Goal: Information Seeking & Learning: Find contact information

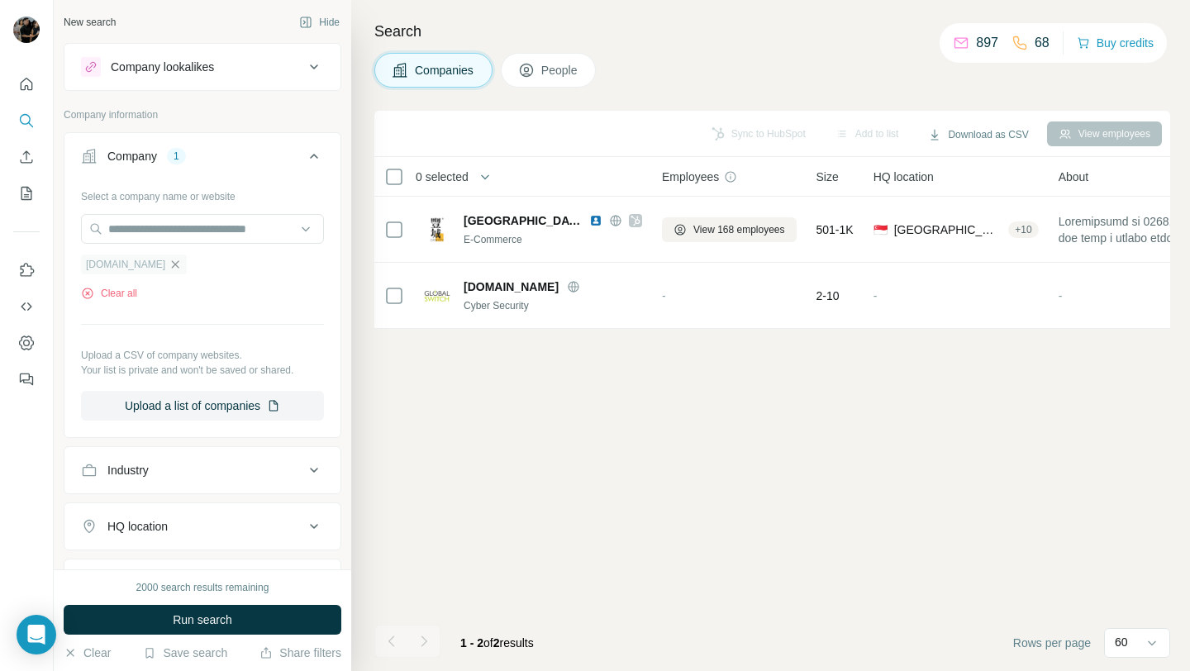
click at [169, 267] on icon "button" at bounding box center [175, 264] width 13 height 13
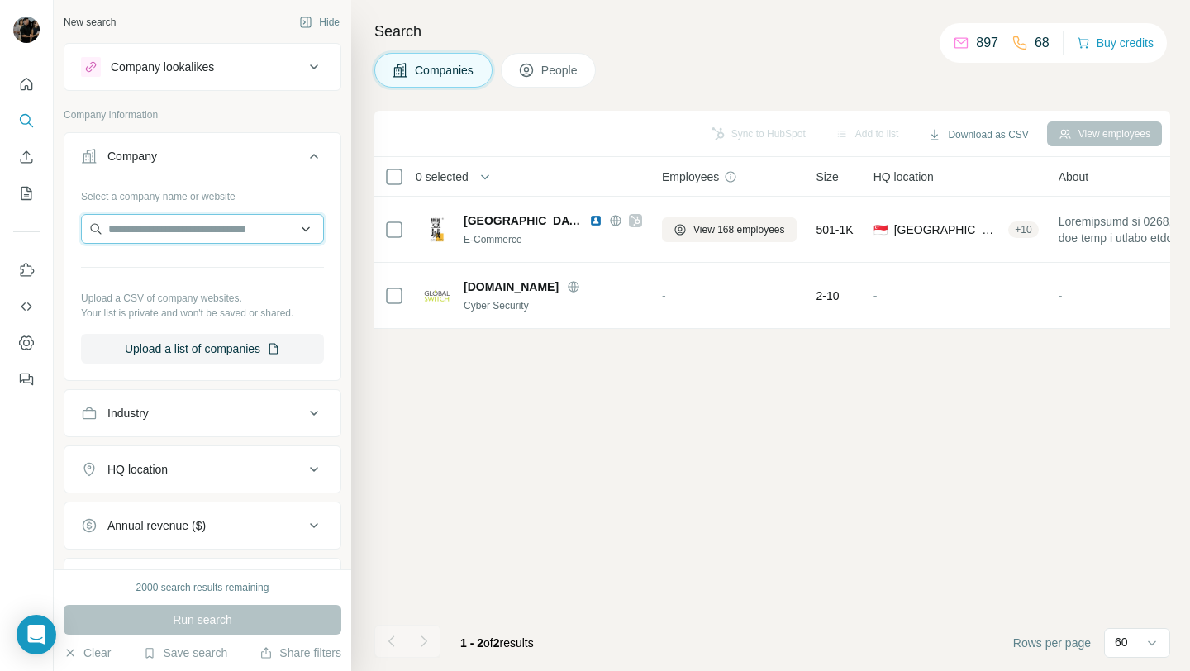
click at [194, 238] on input "text" at bounding box center [202, 229] width 243 height 30
paste input "**********"
type input "**********"
click at [226, 267] on div "Fast Shop S/A fastshop.com.br" at bounding box center [202, 273] width 235 height 45
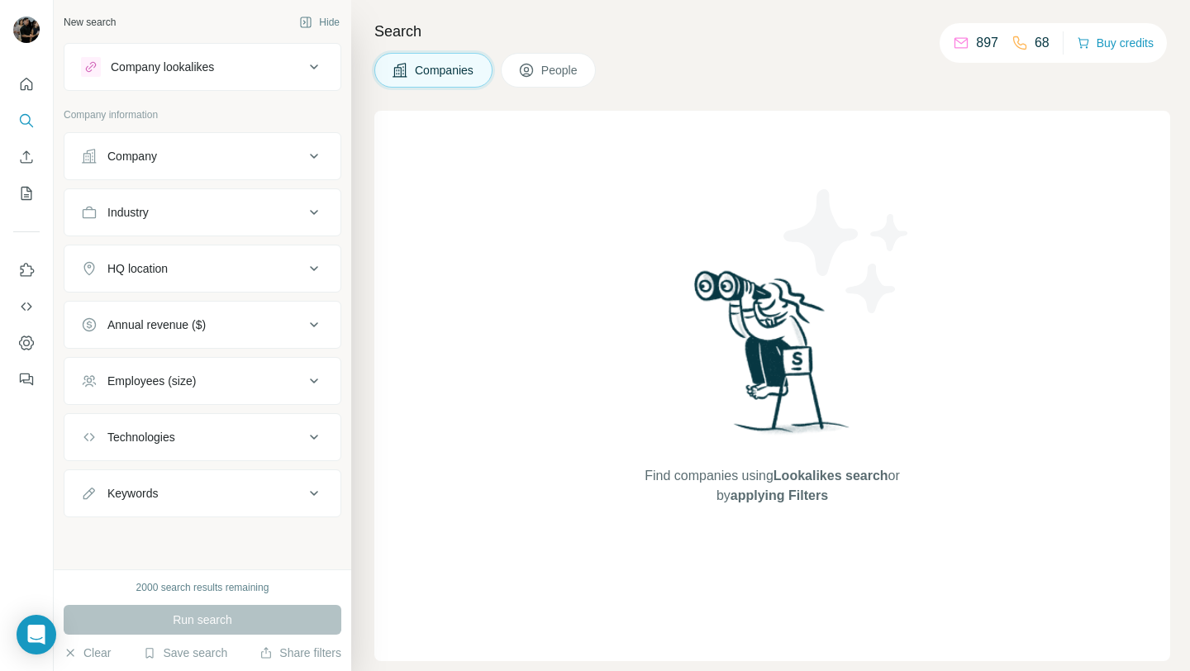
click at [243, 160] on div "Company" at bounding box center [192, 156] width 223 height 17
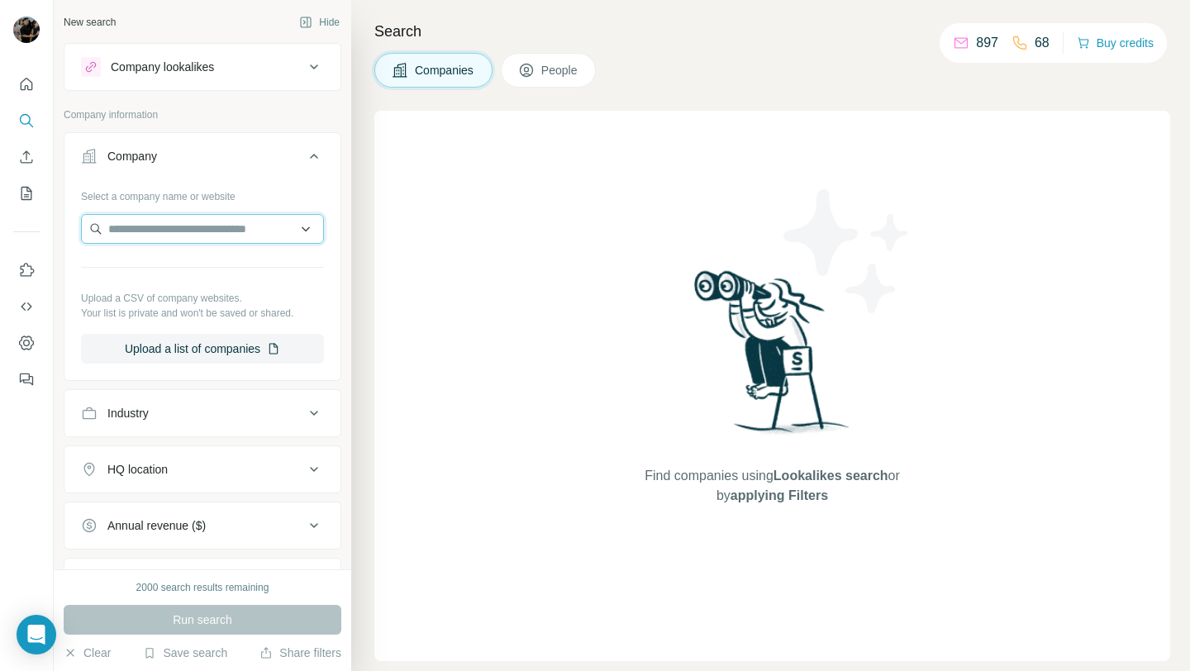
click at [222, 231] on input "text" at bounding box center [202, 229] width 243 height 30
paste input "**********"
type input "**********"
click at [212, 272] on div "Fast Shop S/A [DOMAIN_NAME]" at bounding box center [202, 273] width 235 height 45
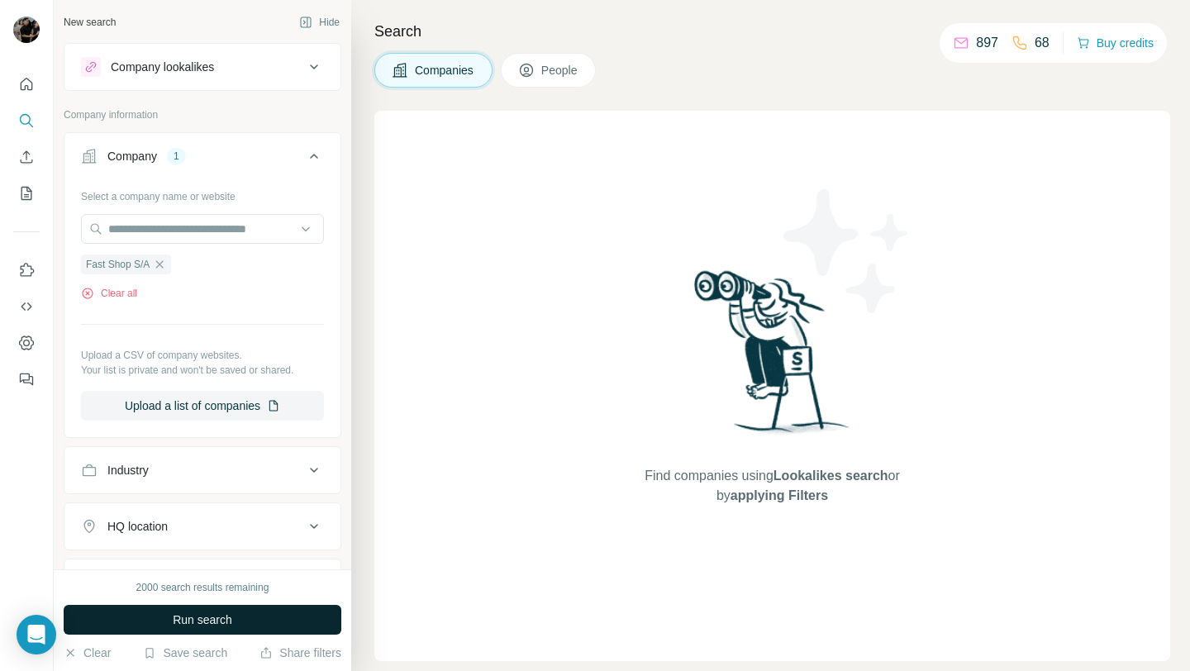
click at [189, 627] on span "Run search" at bounding box center [203, 620] width 60 height 17
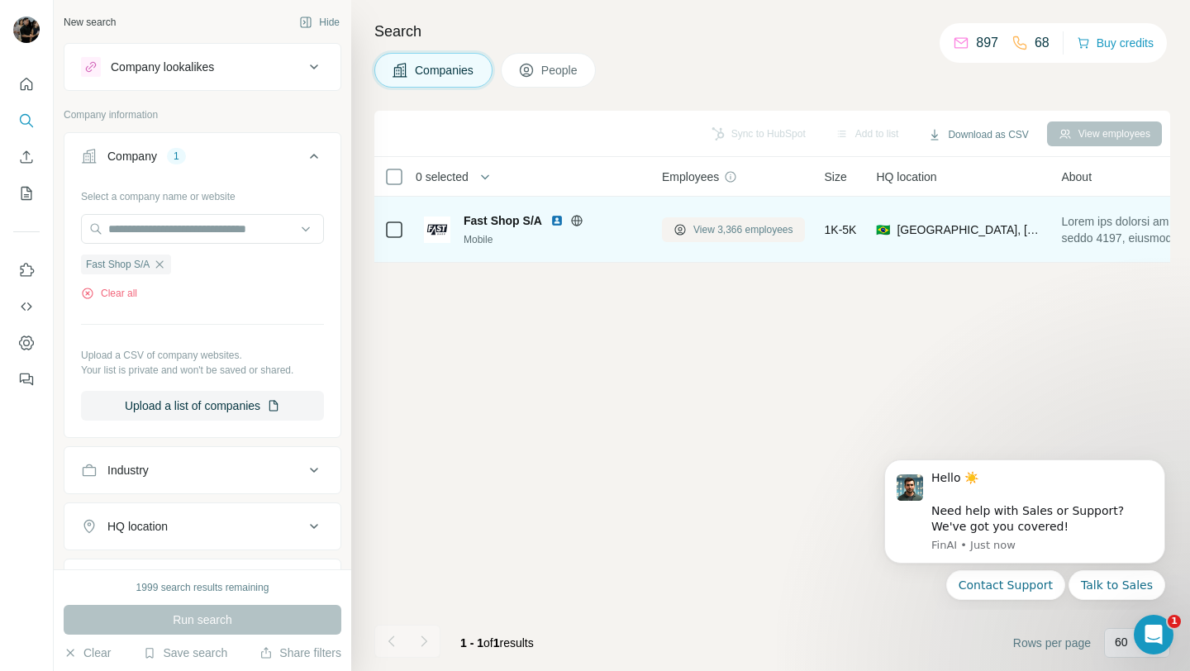
click at [699, 236] on span "View 3,366 employees" at bounding box center [744, 229] width 100 height 15
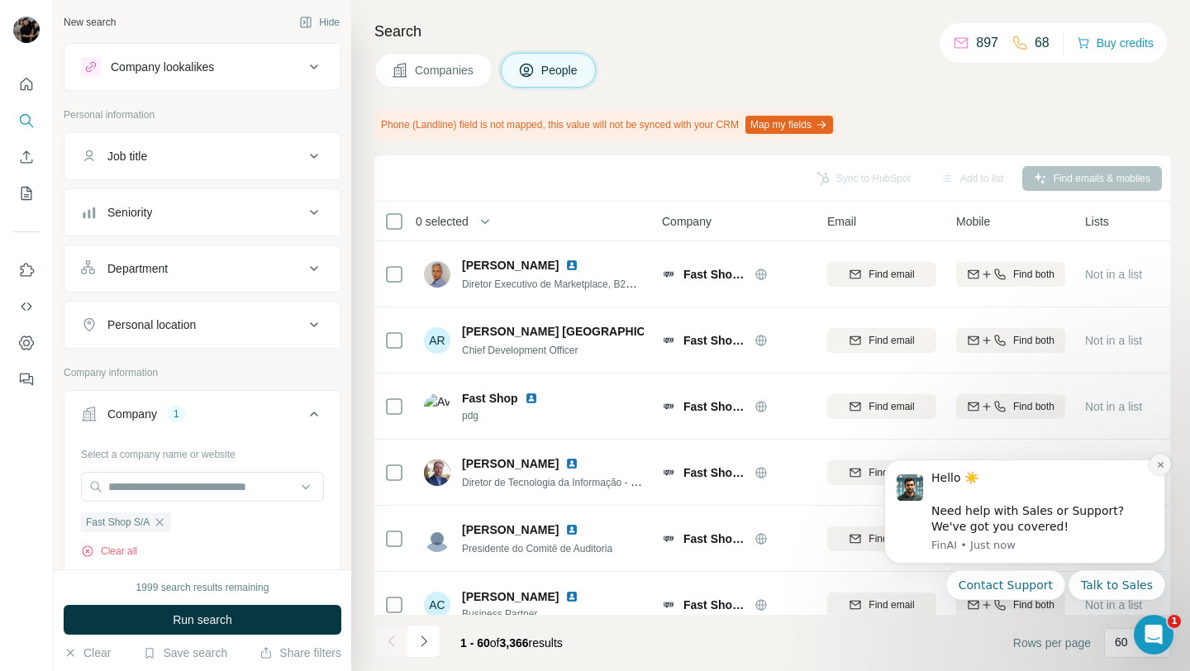
click at [1163, 464] on icon "Dismiss notification" at bounding box center [1161, 464] width 9 height 9
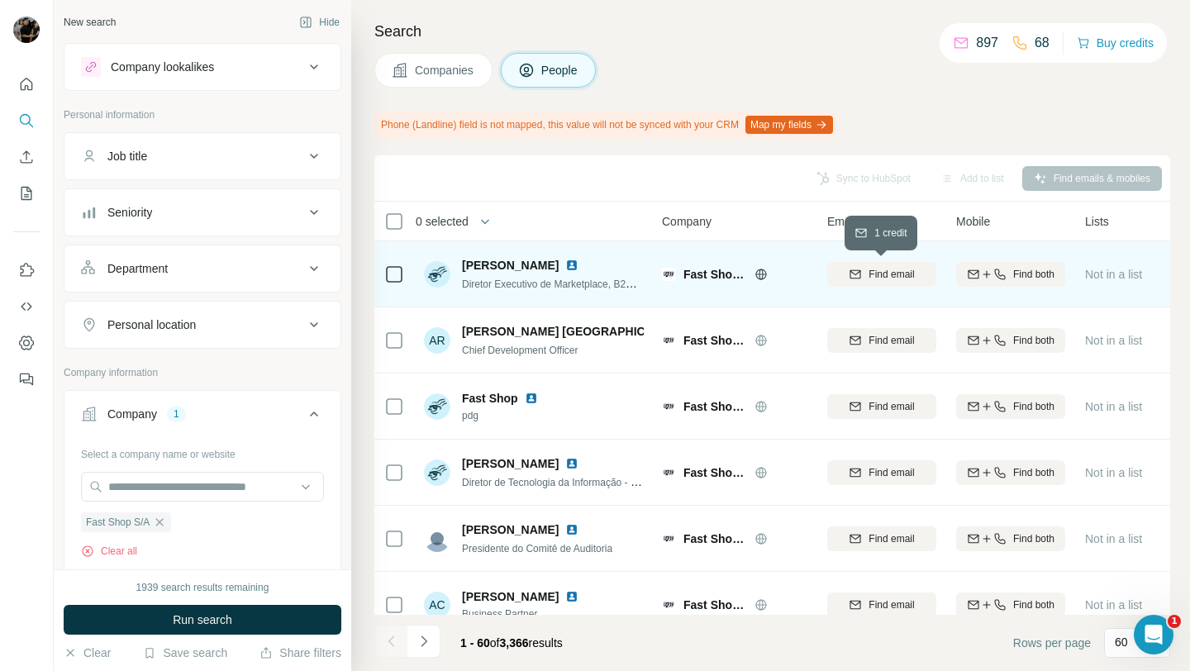
click at [869, 272] on span "Find email" at bounding box center [891, 274] width 45 height 15
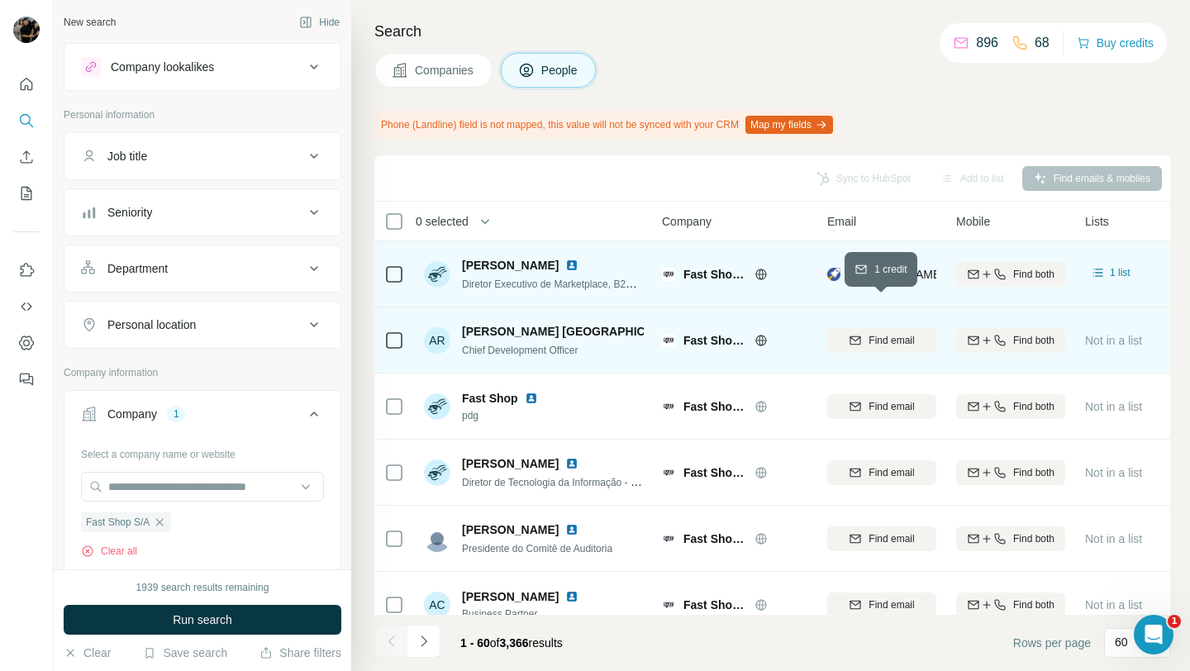
scroll to position [30, 0]
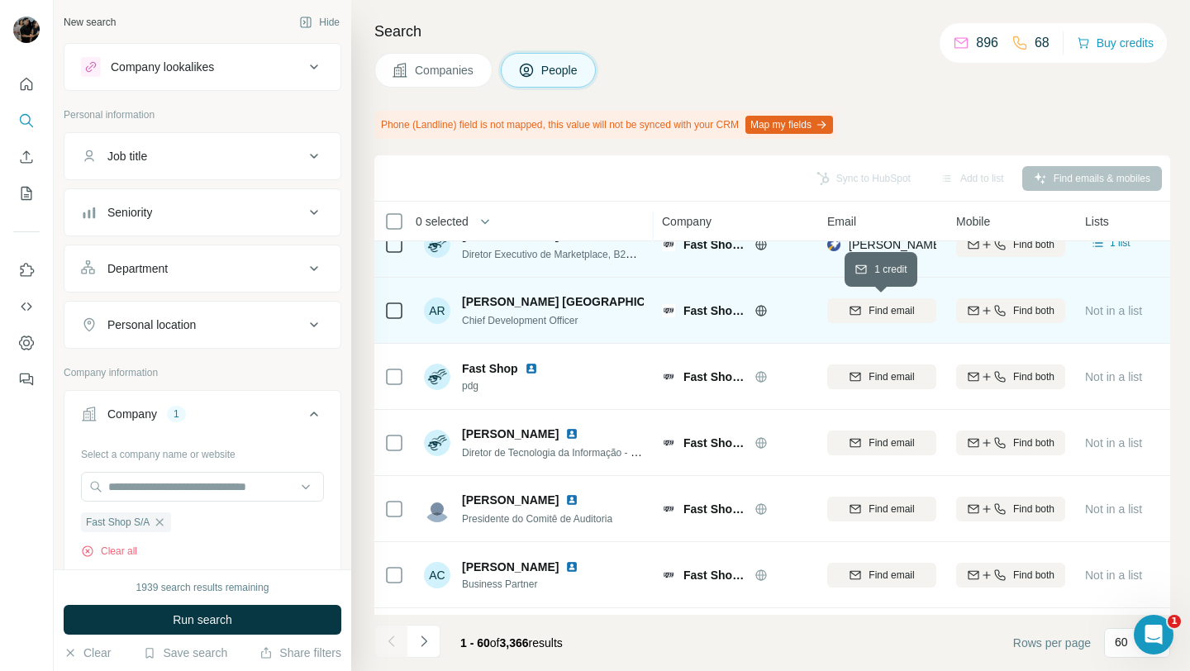
click at [897, 314] on span "Find email" at bounding box center [891, 310] width 45 height 15
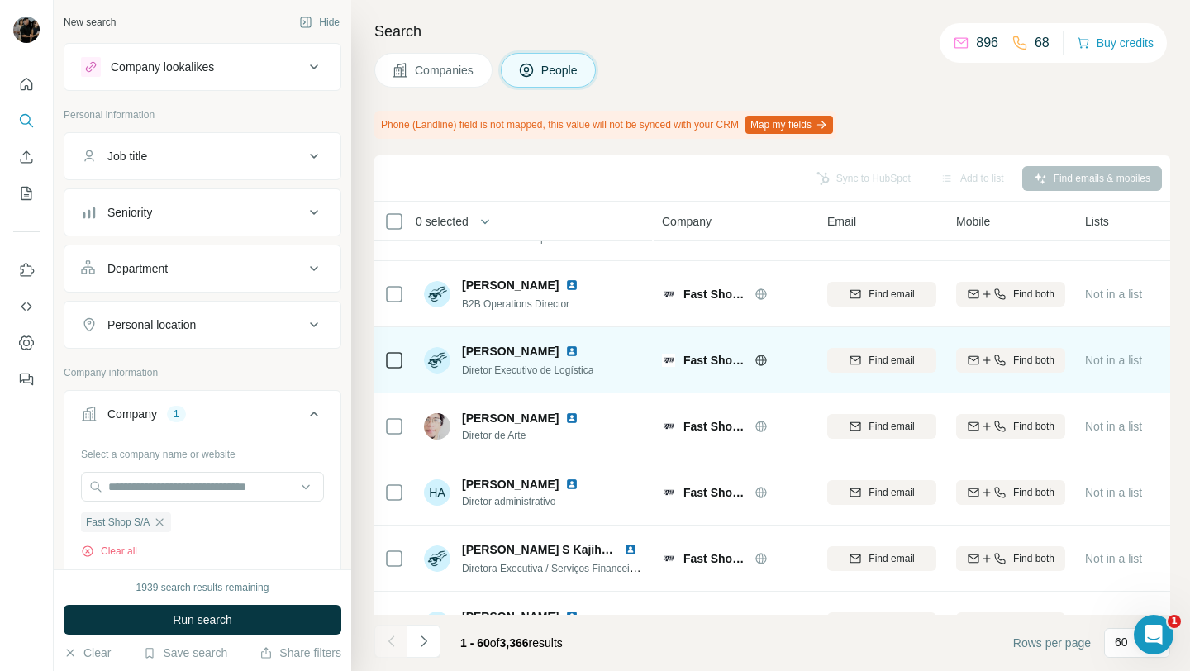
scroll to position [2144, 0]
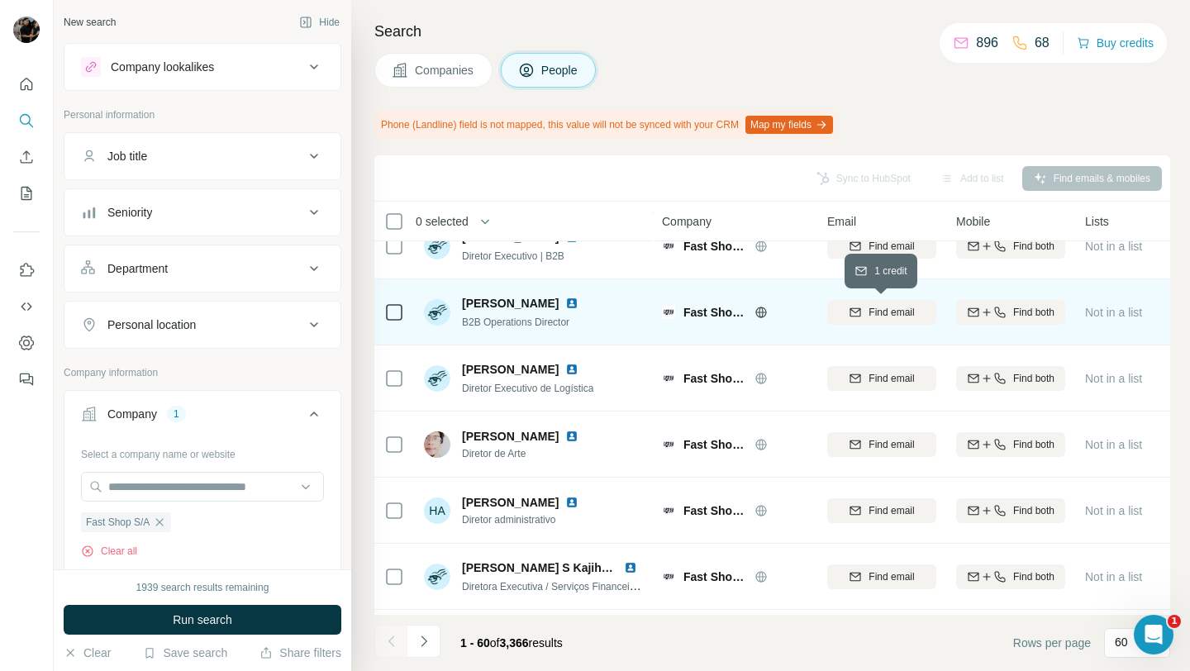
click at [869, 318] on span "Find email" at bounding box center [891, 312] width 45 height 15
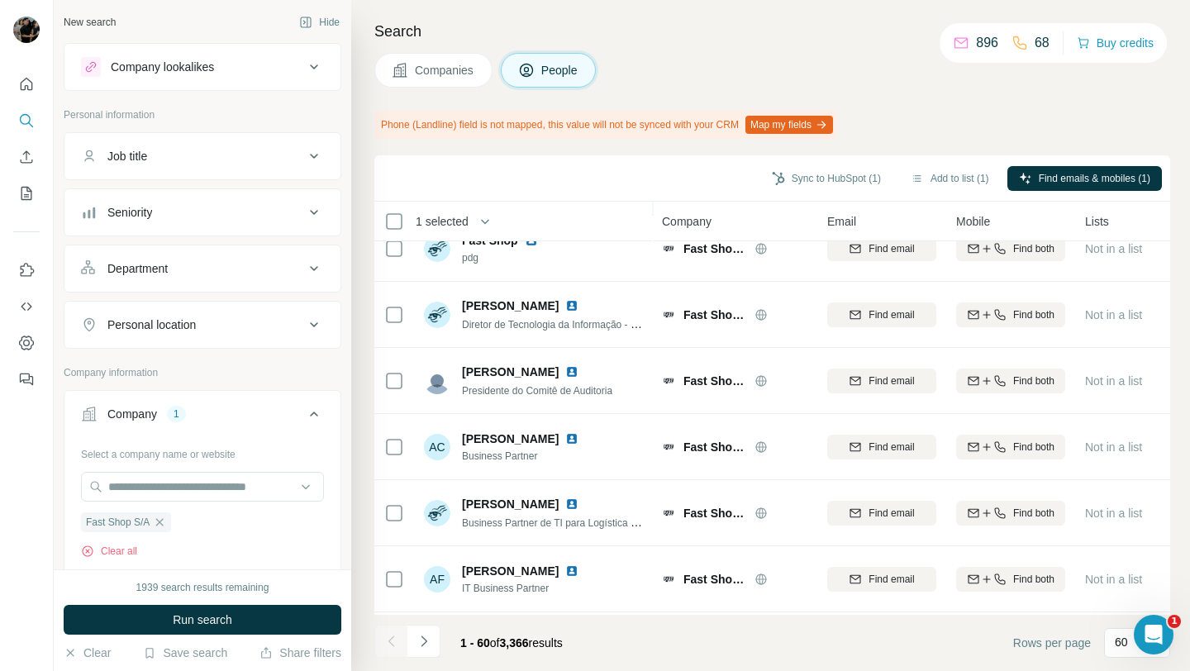
scroll to position [0, 0]
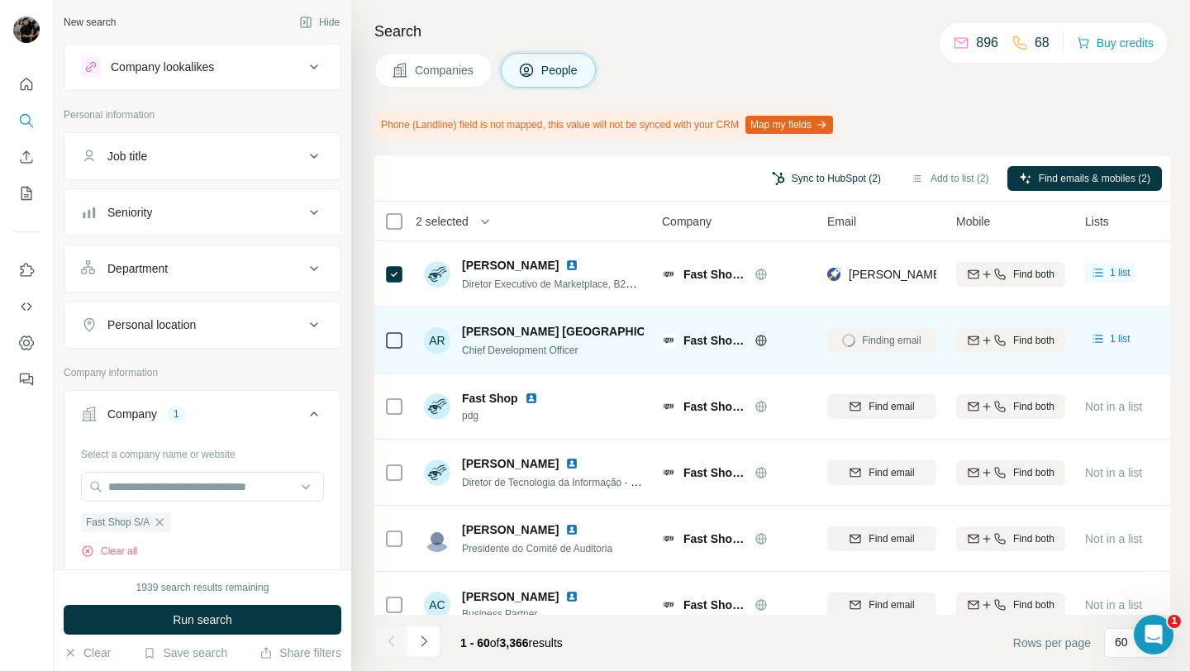
click at [804, 171] on button "Sync to HubSpot (2)" at bounding box center [827, 178] width 132 height 25
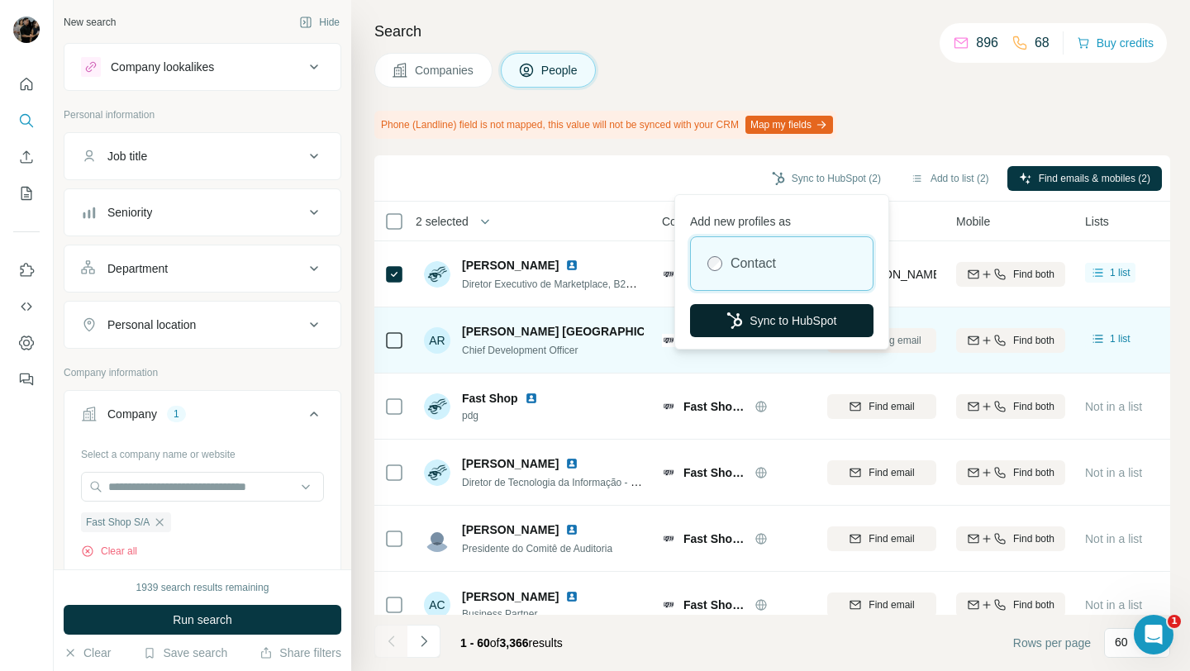
click at [789, 320] on button "Sync to HubSpot" at bounding box center [782, 320] width 184 height 33
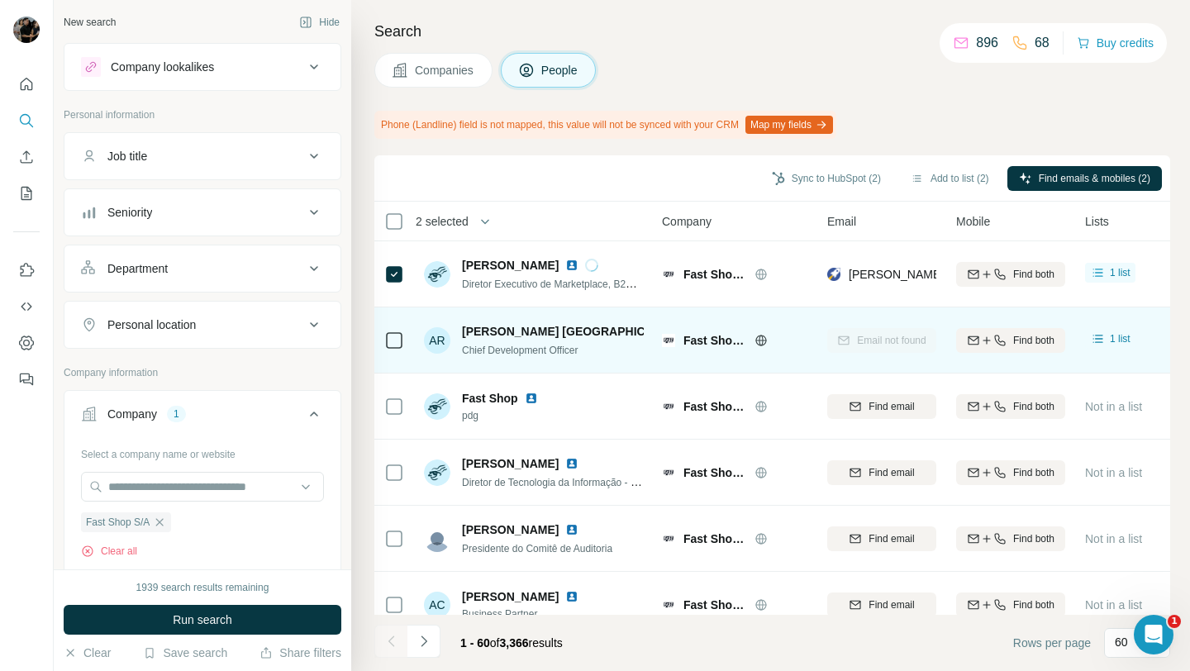
click at [268, 255] on button "Department" at bounding box center [202, 269] width 276 height 40
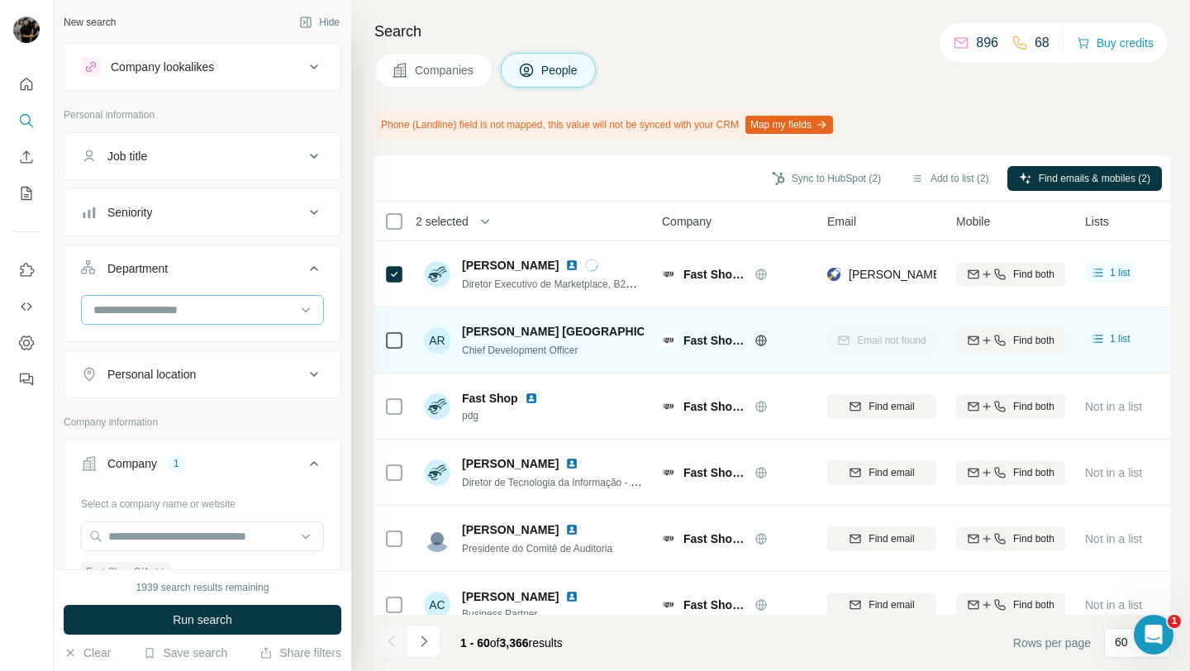
click at [225, 317] on input at bounding box center [194, 310] width 204 height 18
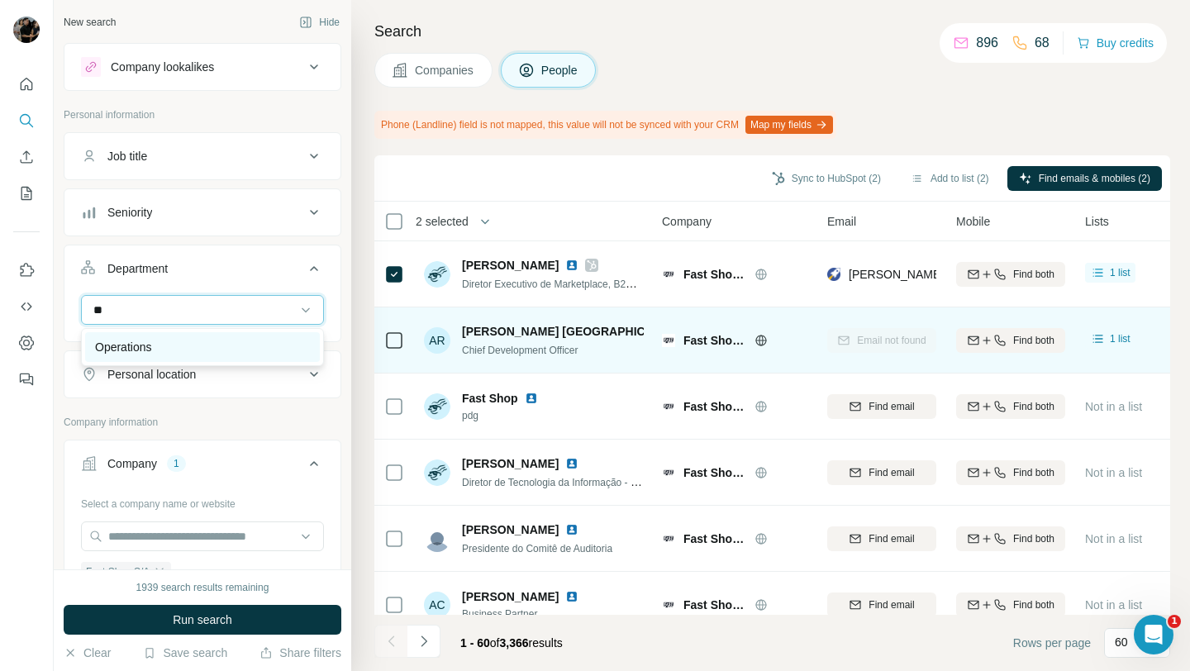
type input "**"
click at [193, 345] on div "Operations" at bounding box center [202, 347] width 215 height 17
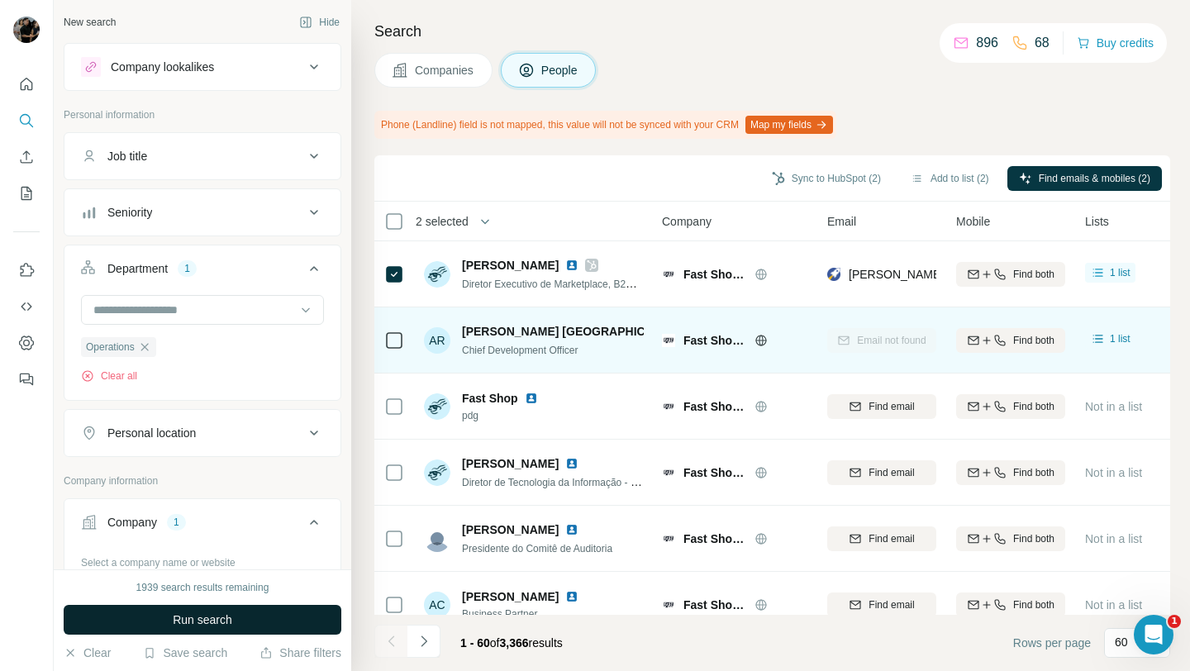
click at [207, 614] on span "Run search" at bounding box center [203, 620] width 60 height 17
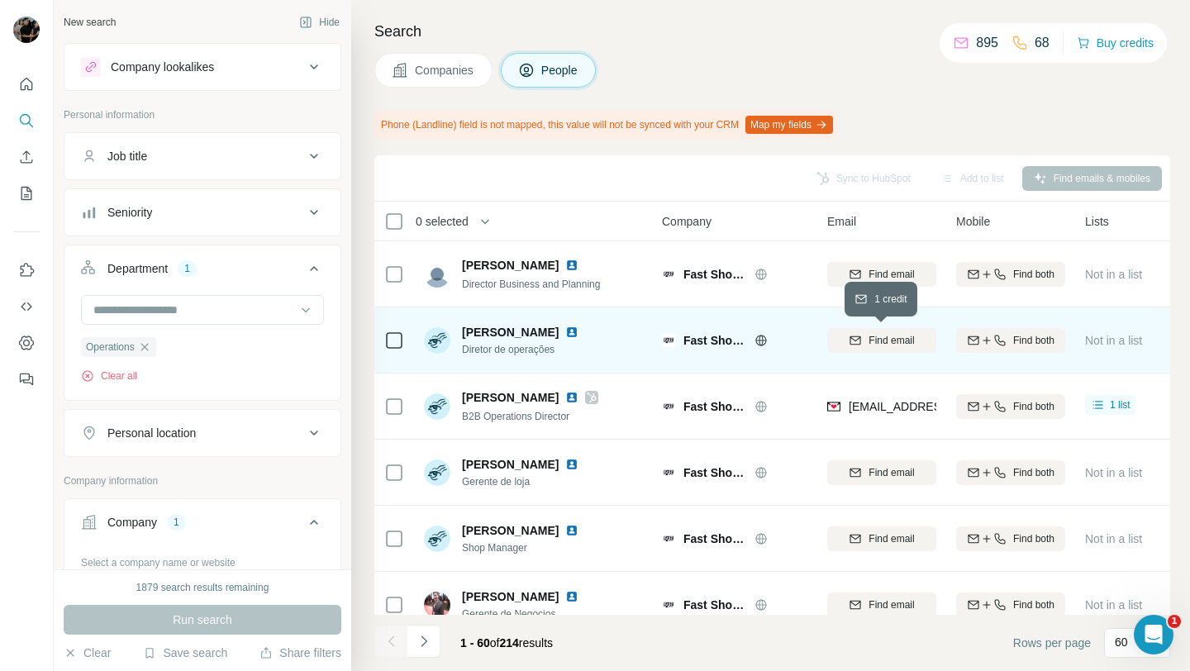
click at [906, 342] on span "Find email" at bounding box center [891, 340] width 45 height 15
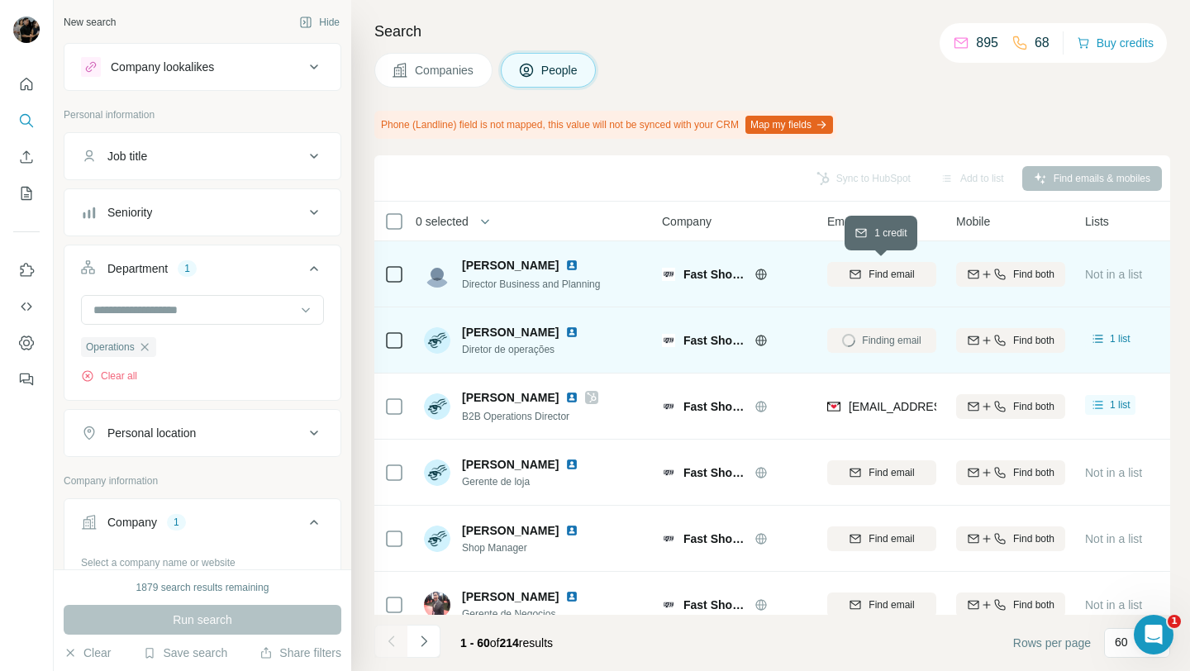
click at [883, 282] on button "Find email" at bounding box center [882, 274] width 109 height 25
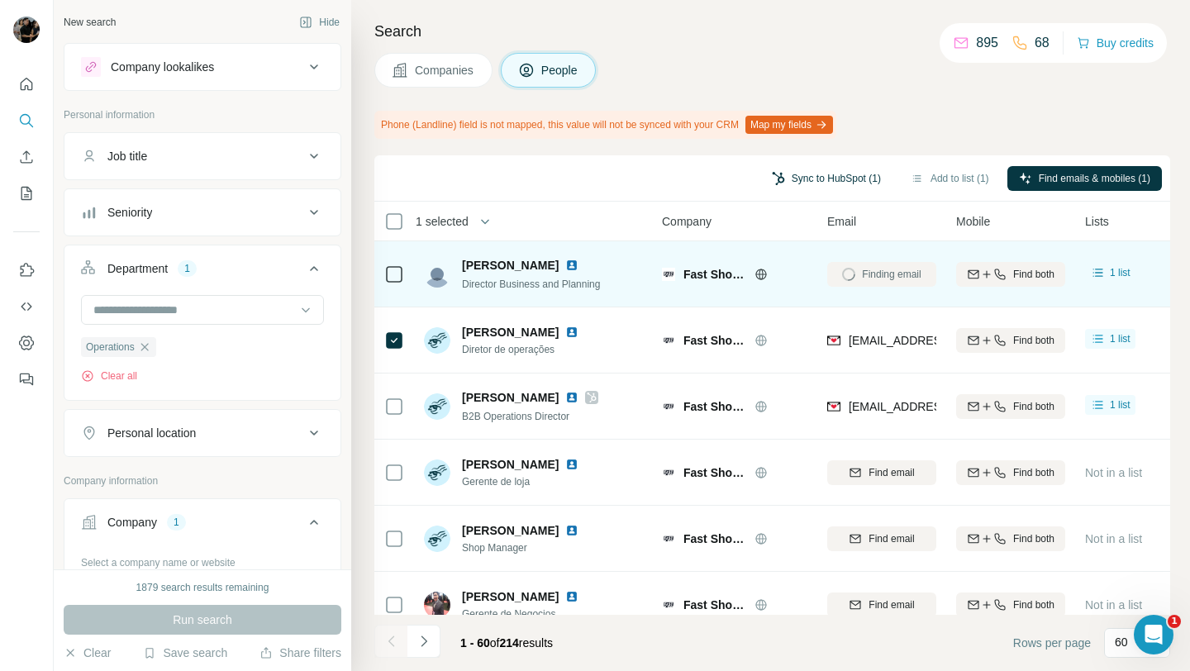
click at [857, 174] on button "Sync to HubSpot (1)" at bounding box center [827, 178] width 132 height 25
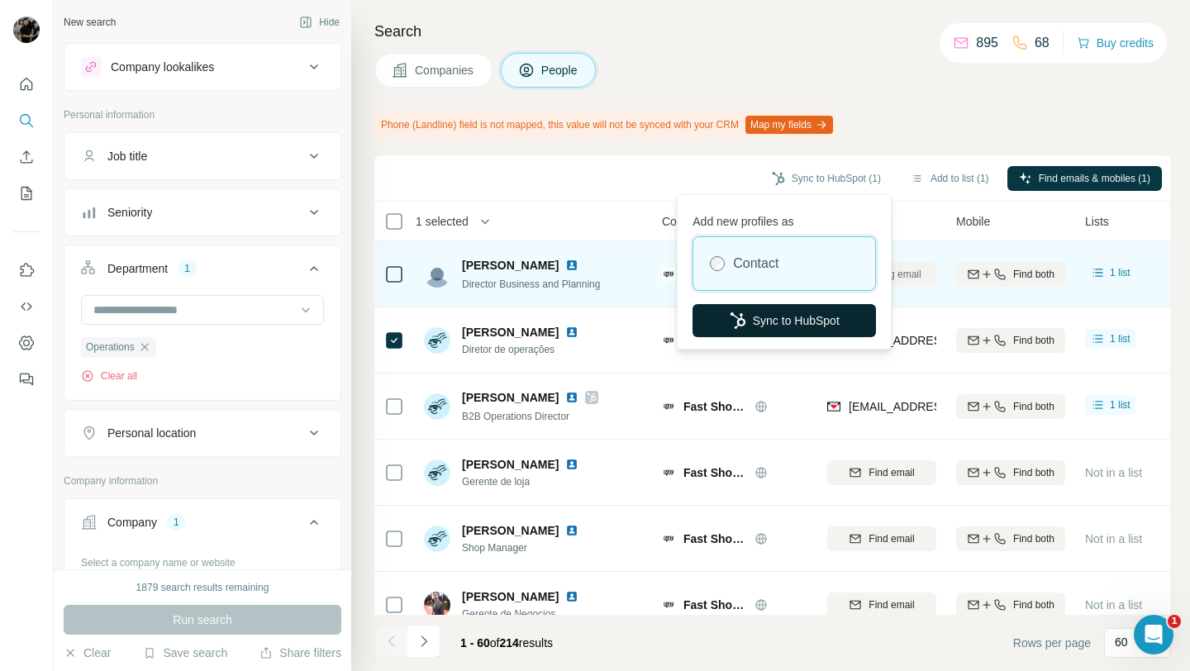
click at [808, 327] on button "Sync to HubSpot" at bounding box center [785, 320] width 184 height 33
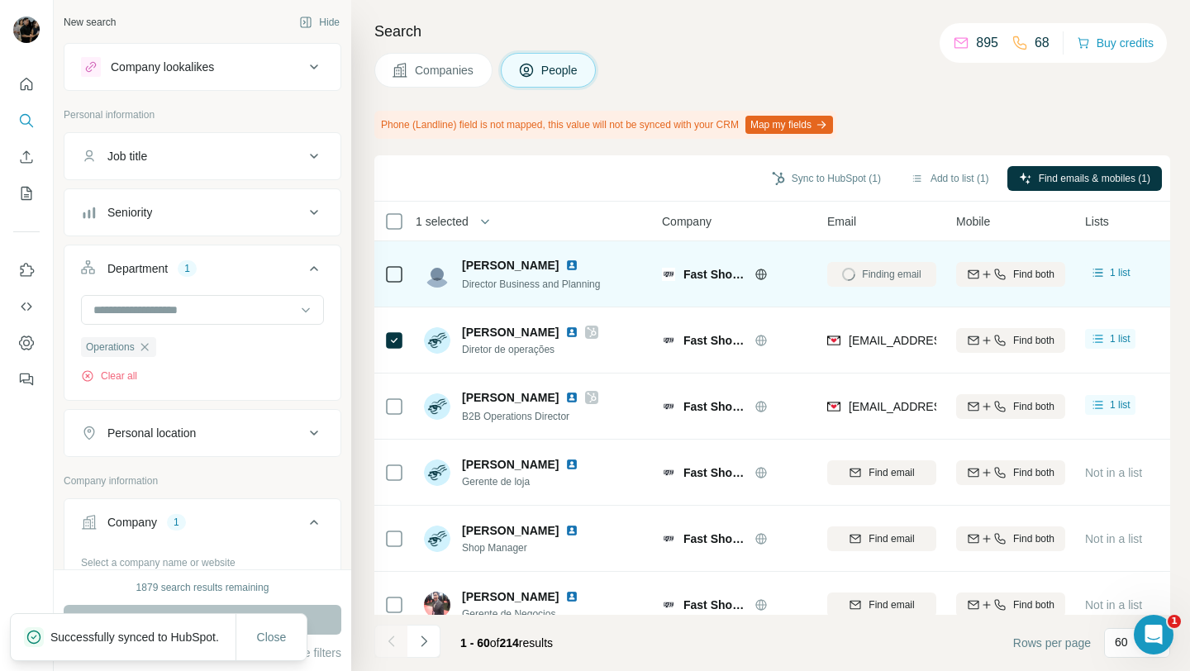
click at [455, 78] on span "Companies" at bounding box center [445, 70] width 60 height 17
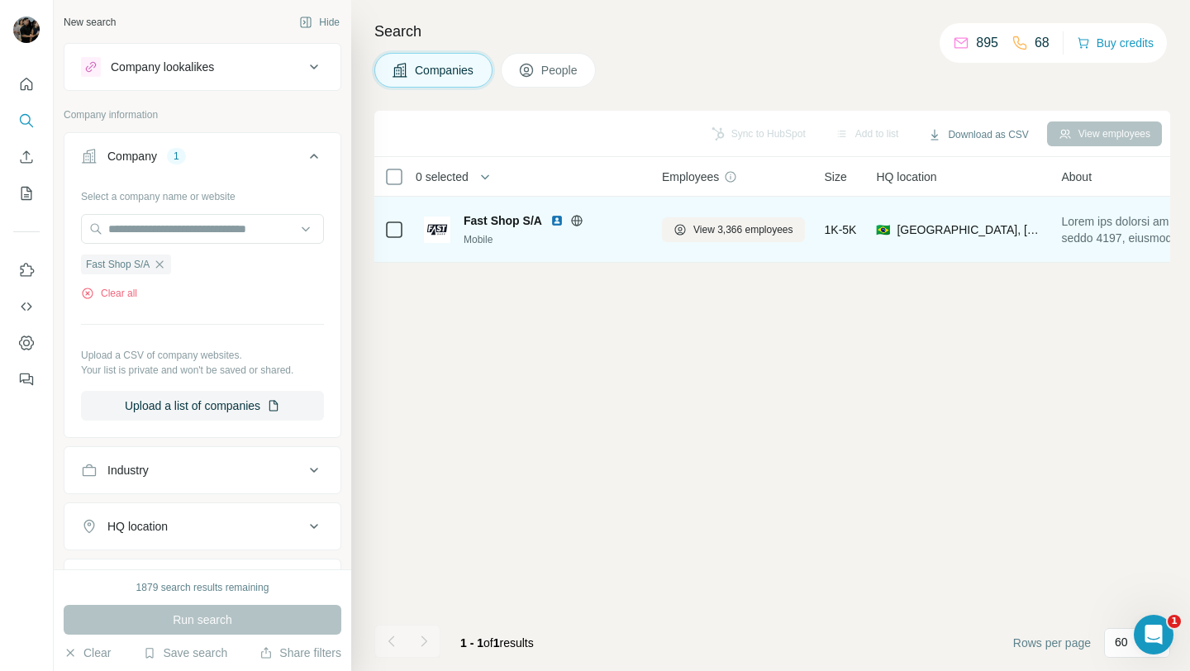
click at [557, 222] on img at bounding box center [557, 220] width 13 height 13
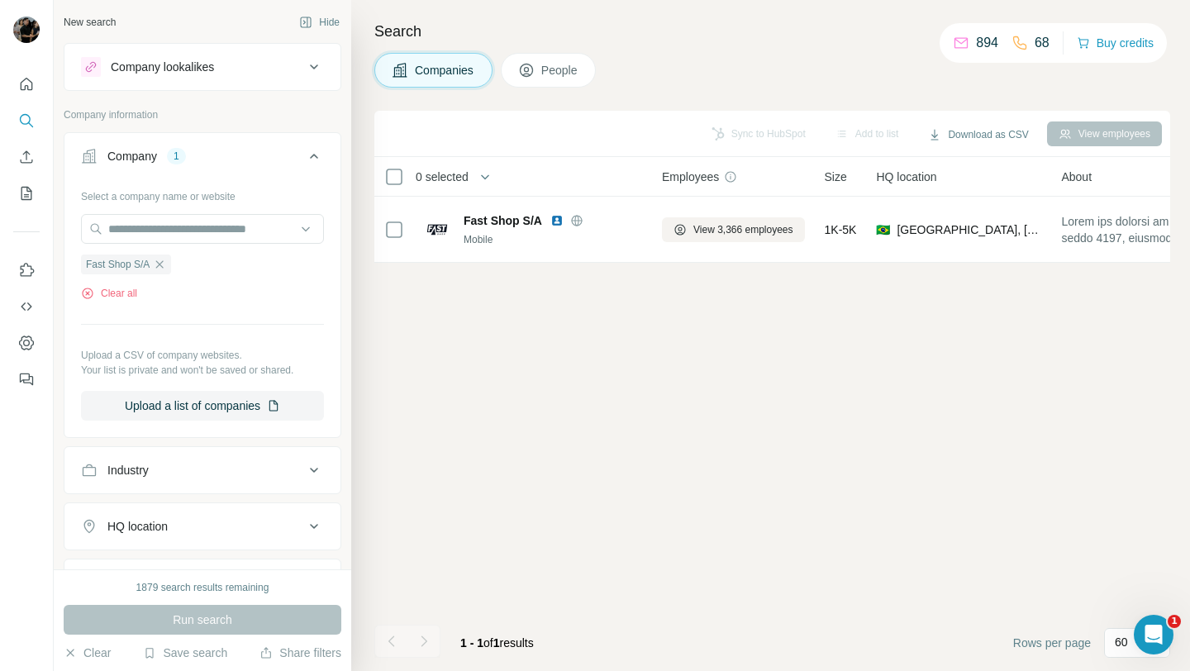
click at [570, 79] on button "People" at bounding box center [549, 70] width 96 height 35
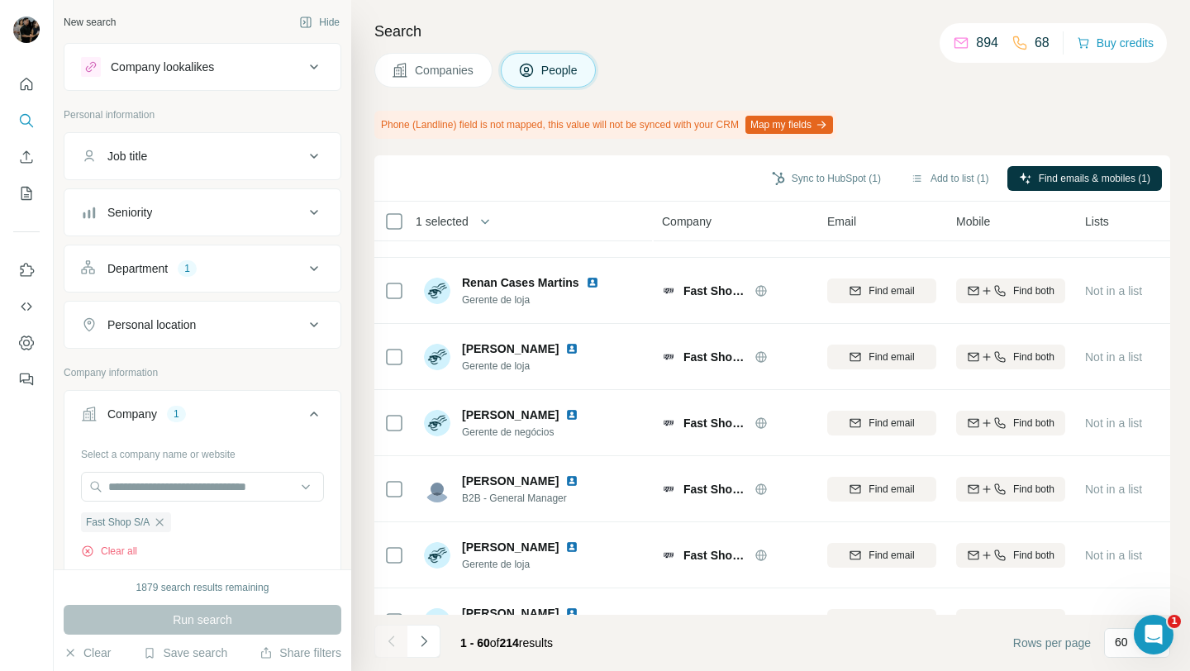
scroll to position [3594, 0]
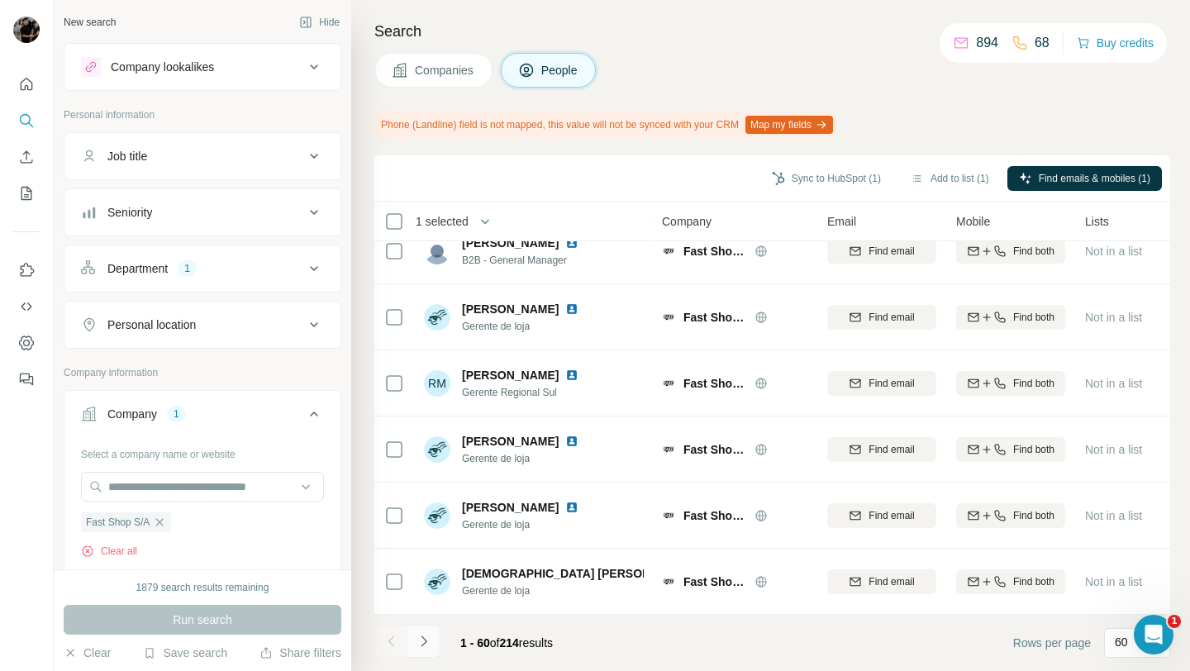
click at [435, 637] on button "Navigate to next page" at bounding box center [424, 641] width 33 height 33
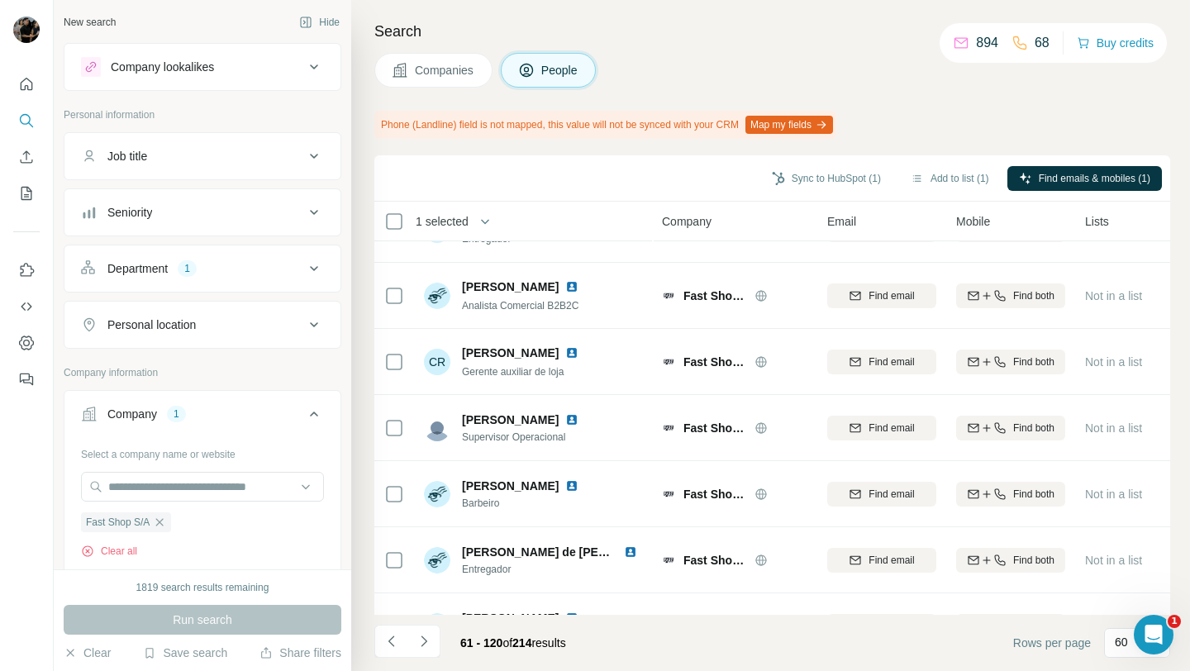
scroll to position [1886, 0]
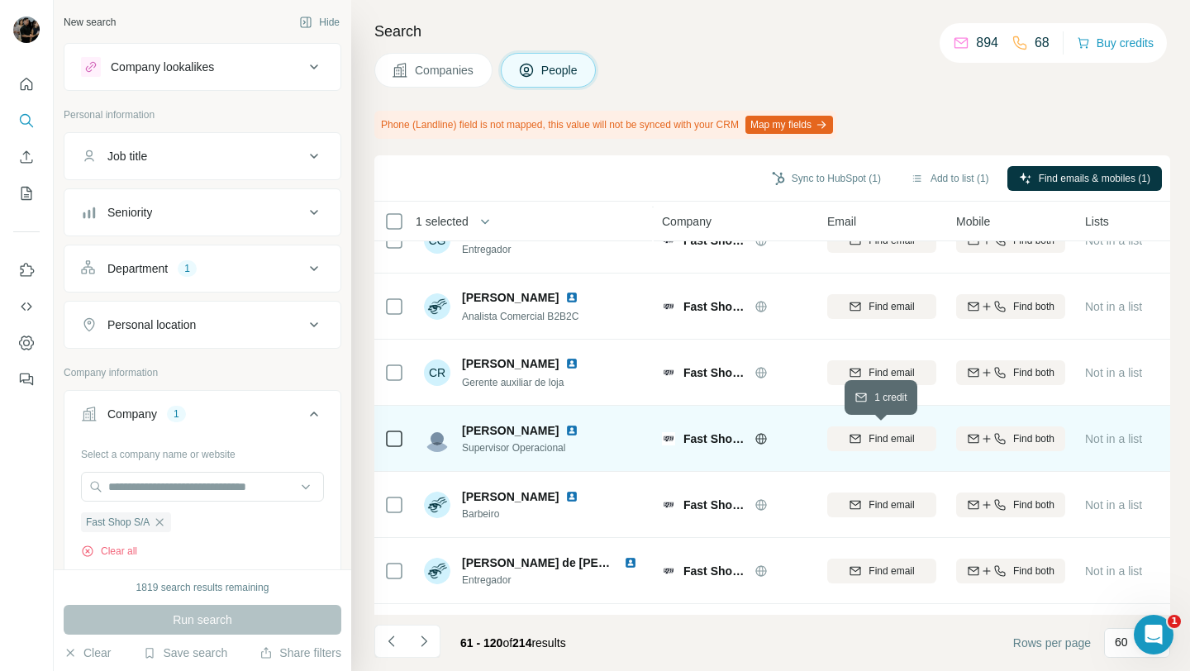
click at [869, 439] on span "Find email" at bounding box center [891, 439] width 45 height 15
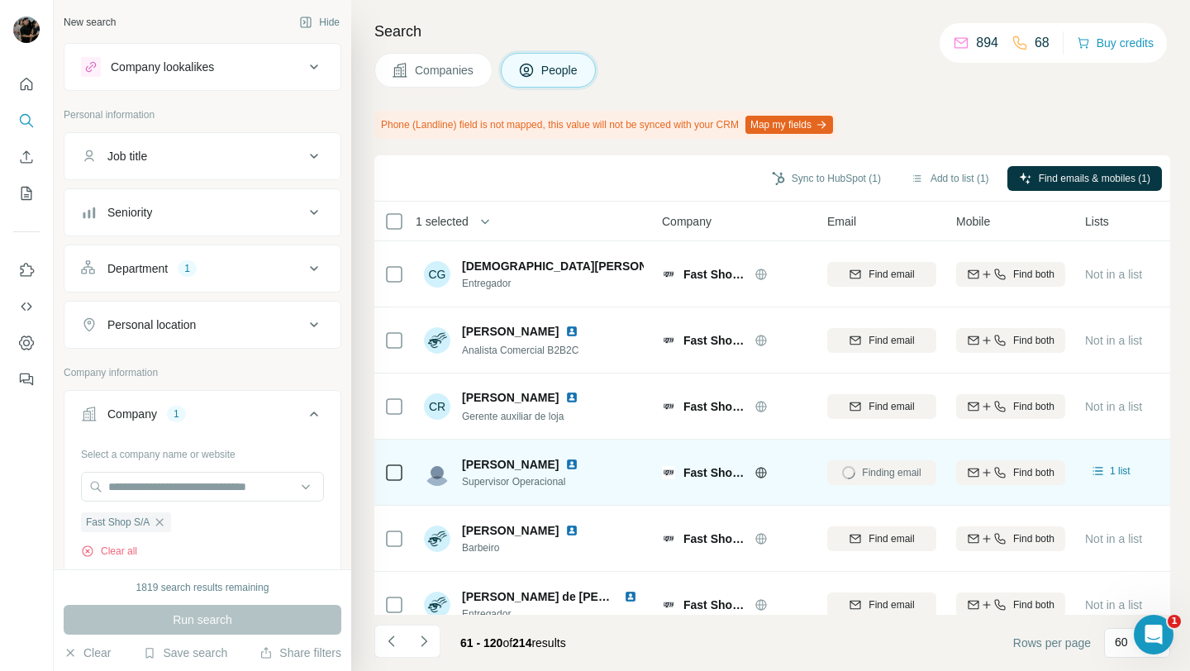
scroll to position [1838, 0]
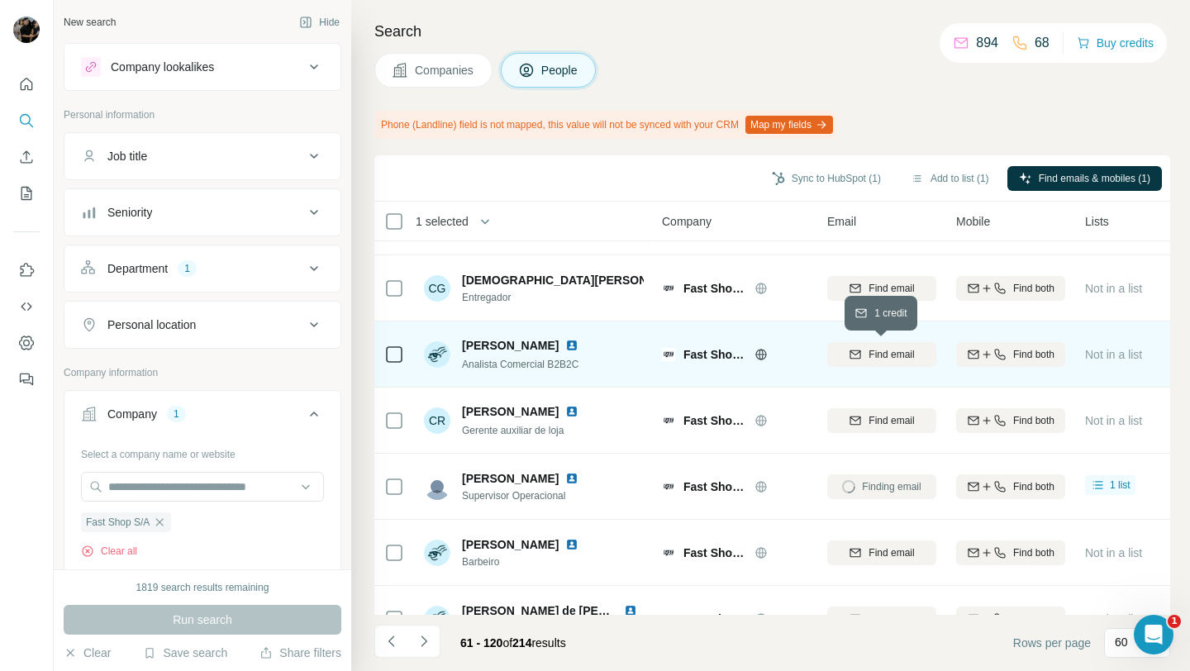
click at [905, 357] on span "Find email" at bounding box center [891, 354] width 45 height 15
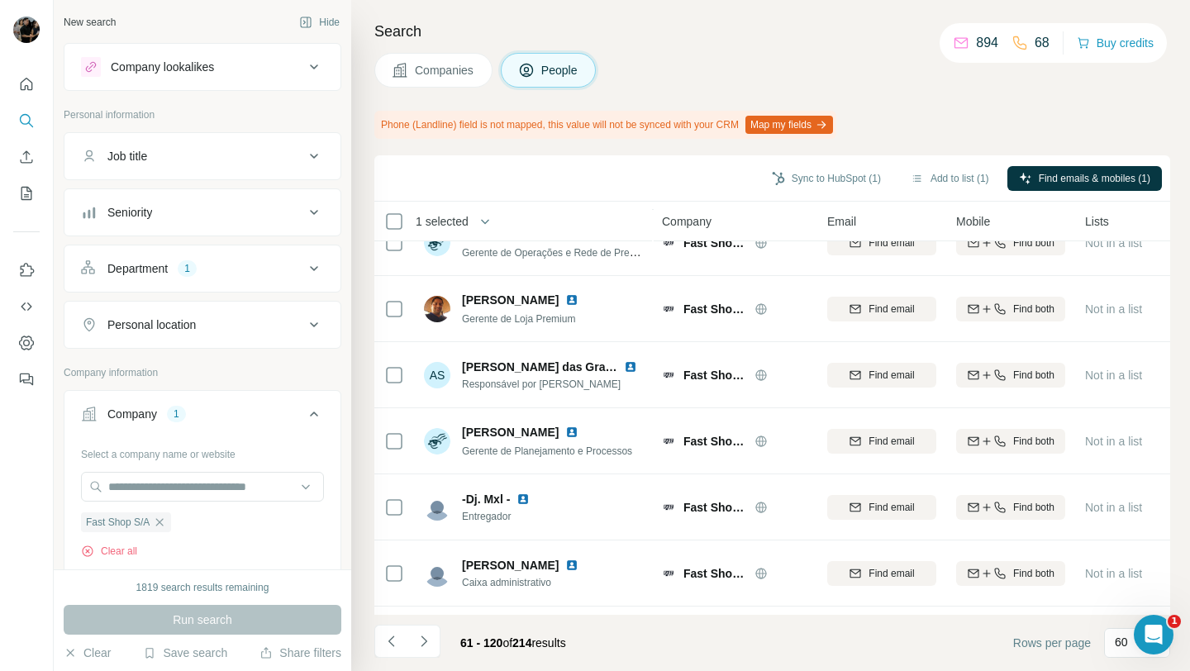
scroll to position [0, 0]
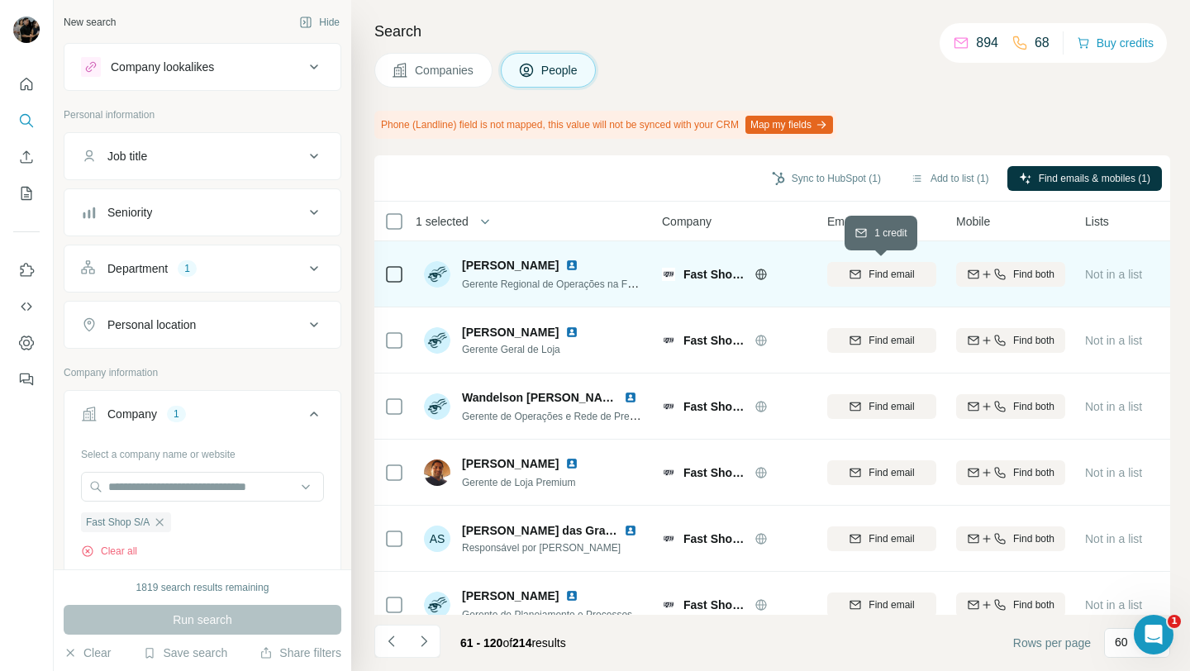
click at [894, 278] on span "Find email" at bounding box center [891, 274] width 45 height 15
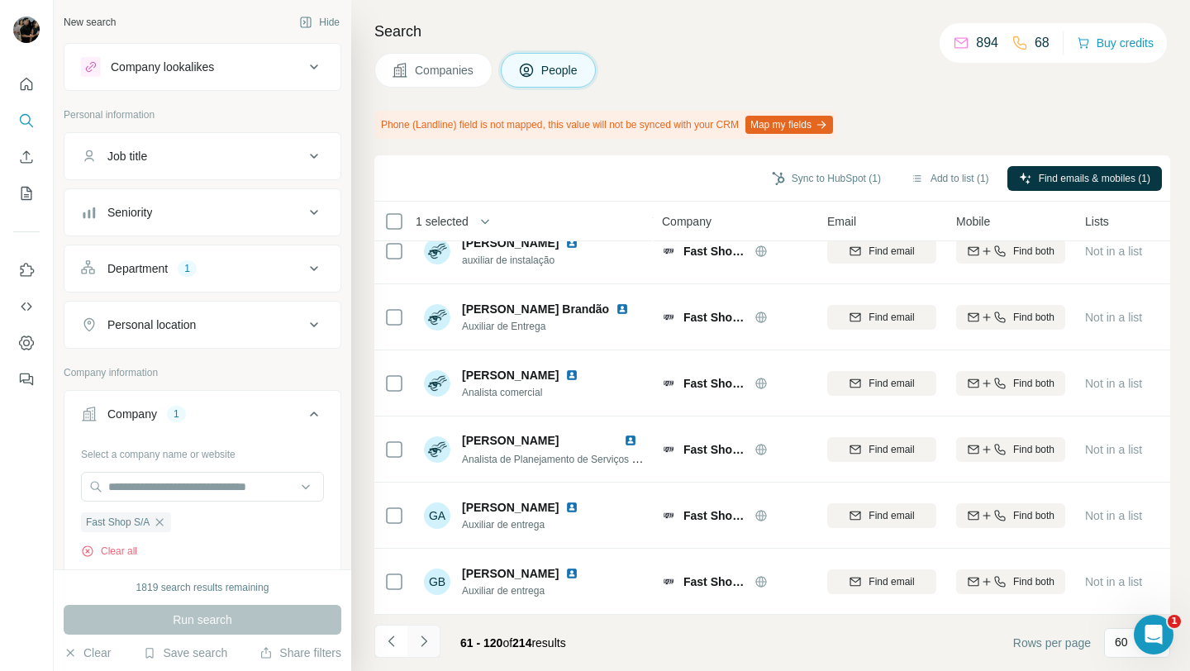
click at [422, 640] on icon "Navigate to next page" at bounding box center [424, 641] width 17 height 17
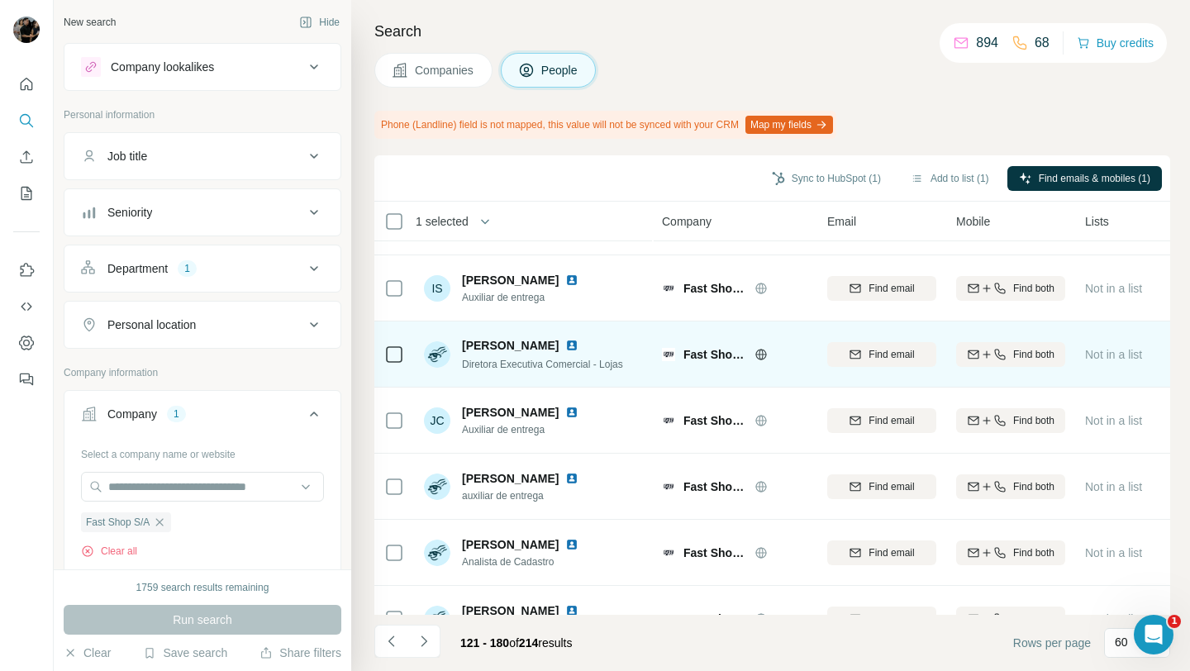
scroll to position [384, 0]
click at [838, 358] on div "Find email" at bounding box center [882, 353] width 109 height 15
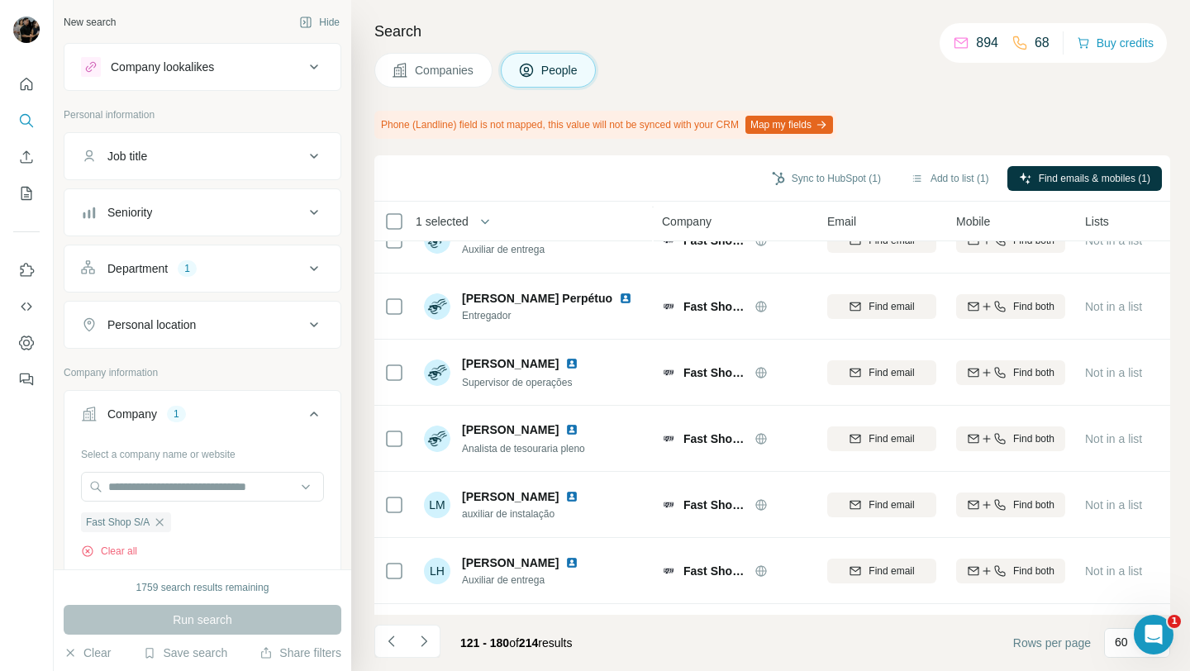
scroll to position [2152, 0]
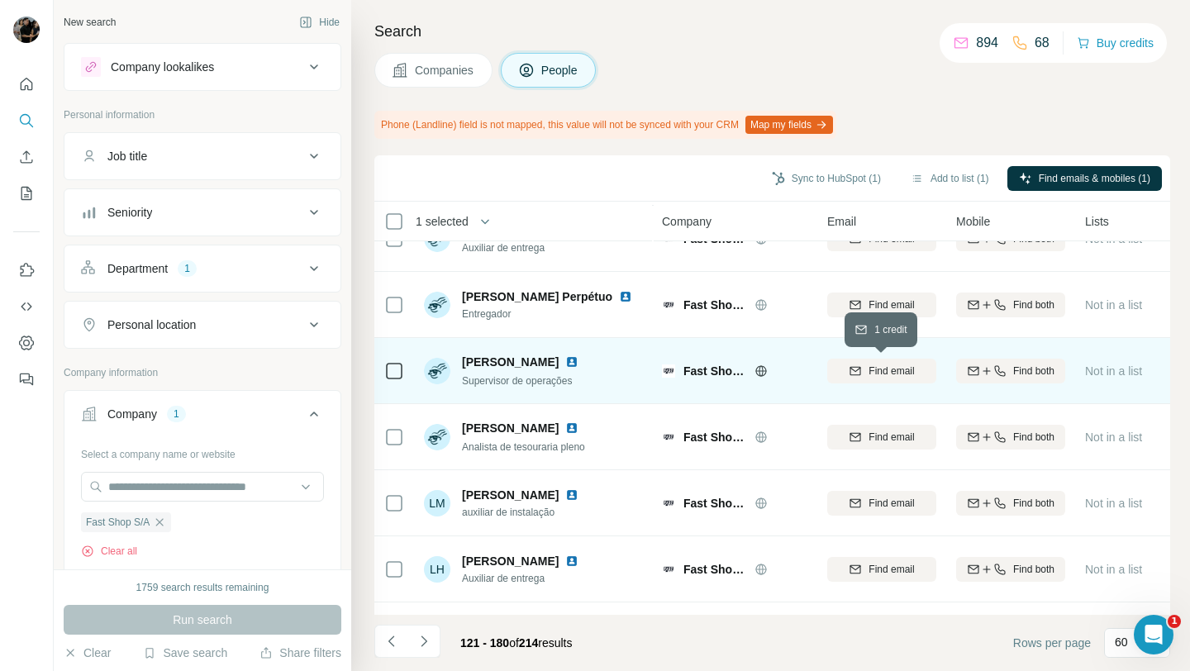
click at [858, 361] on button "Find email" at bounding box center [882, 371] width 109 height 25
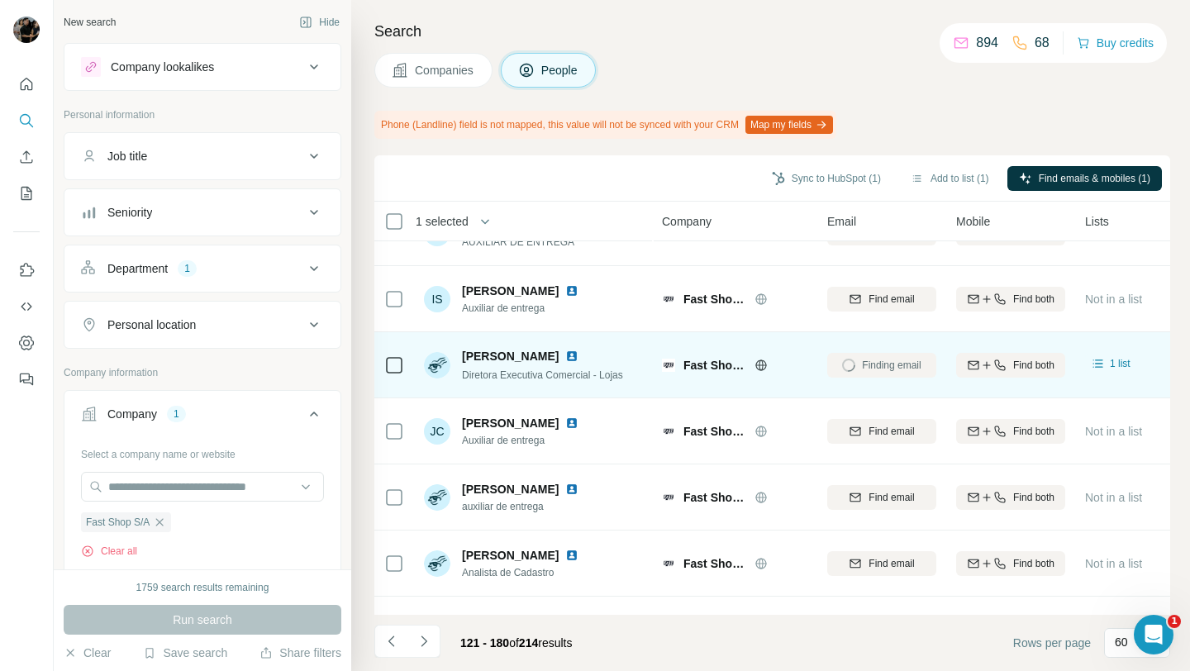
scroll to position [0, 0]
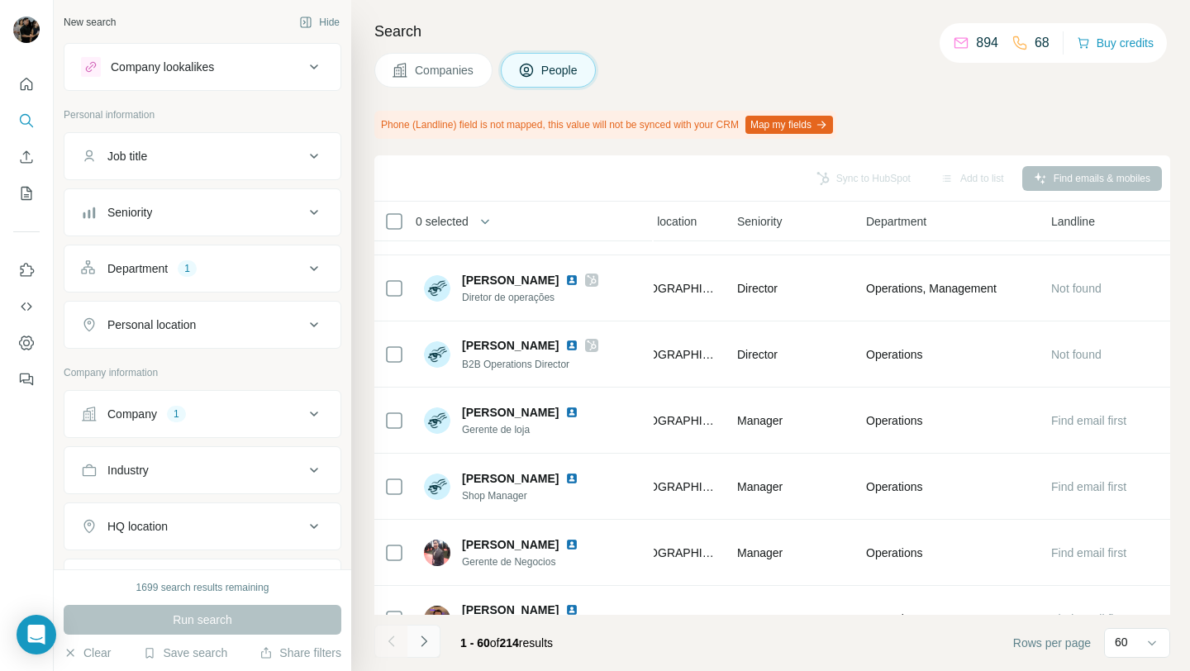
click at [427, 649] on icon "Navigate to next page" at bounding box center [424, 641] width 17 height 17
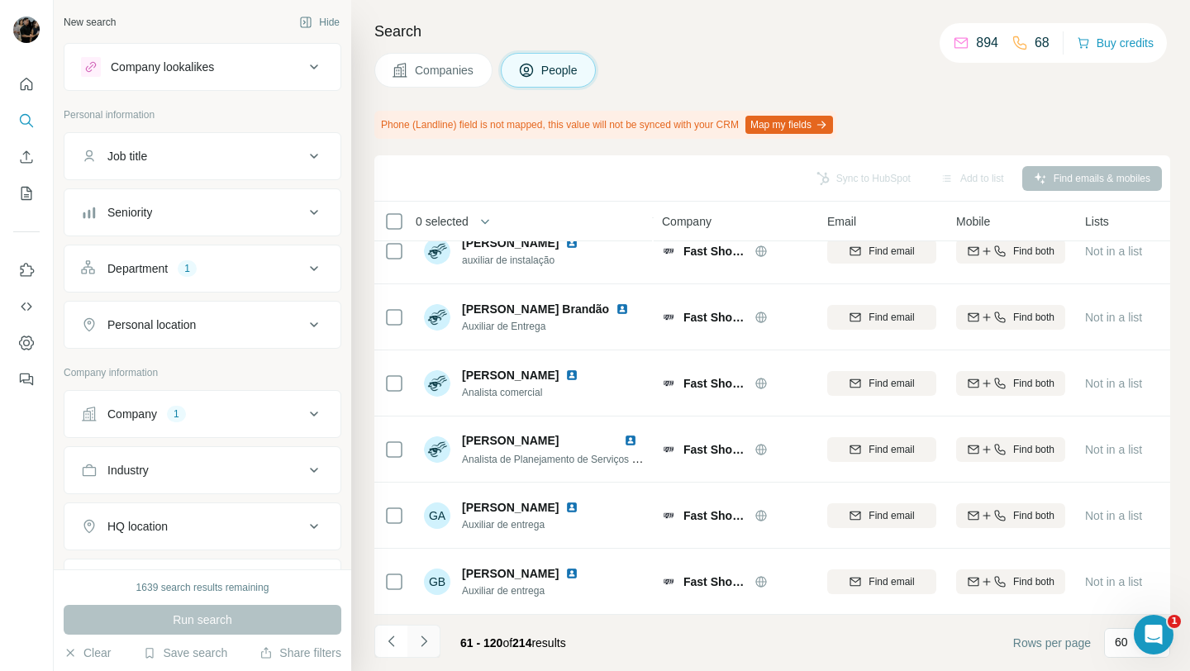
click at [417, 638] on icon "Navigate to next page" at bounding box center [424, 641] width 17 height 17
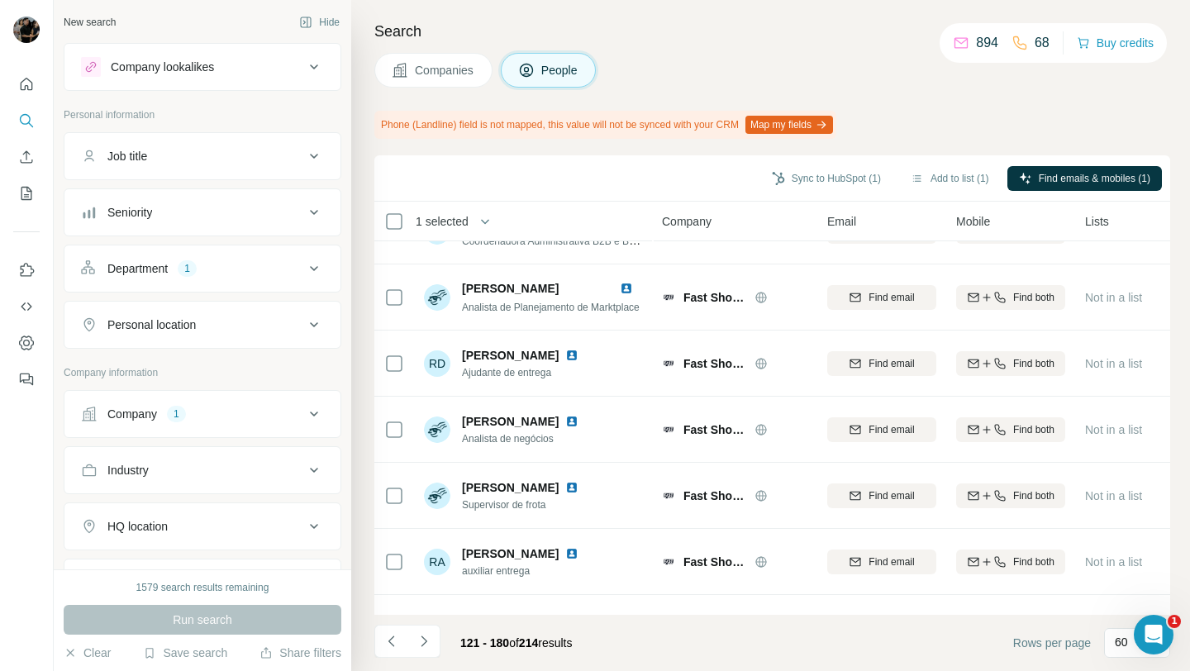
scroll to position [3594, 0]
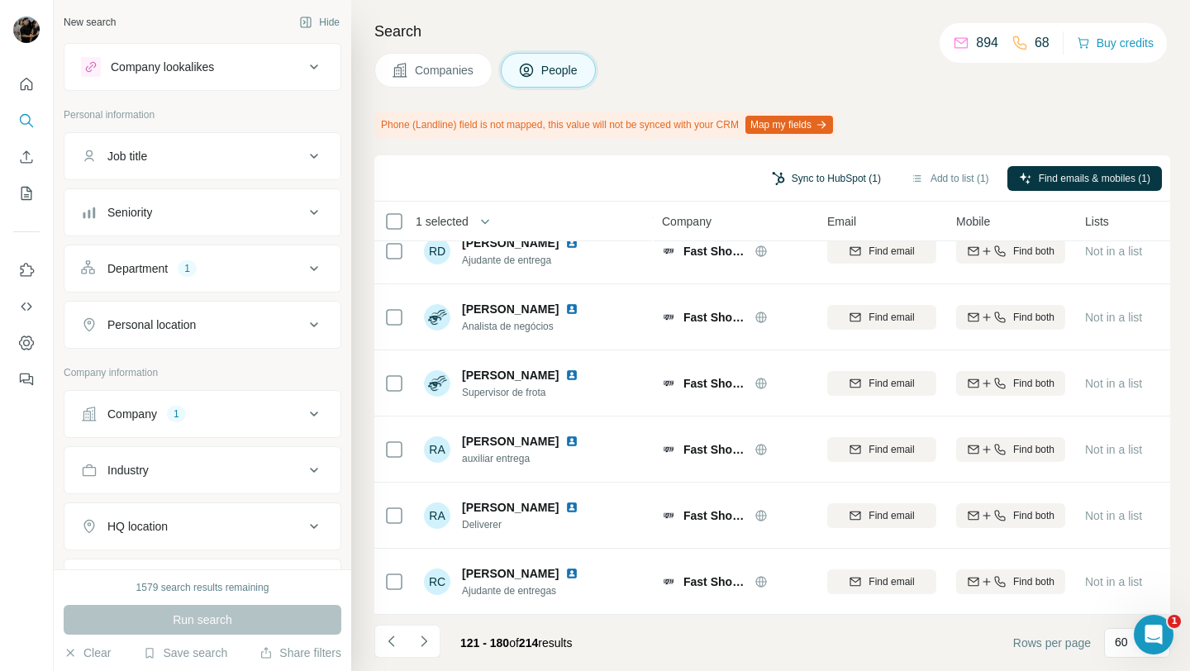
click at [772, 179] on button "Sync to HubSpot (1)" at bounding box center [827, 178] width 132 height 25
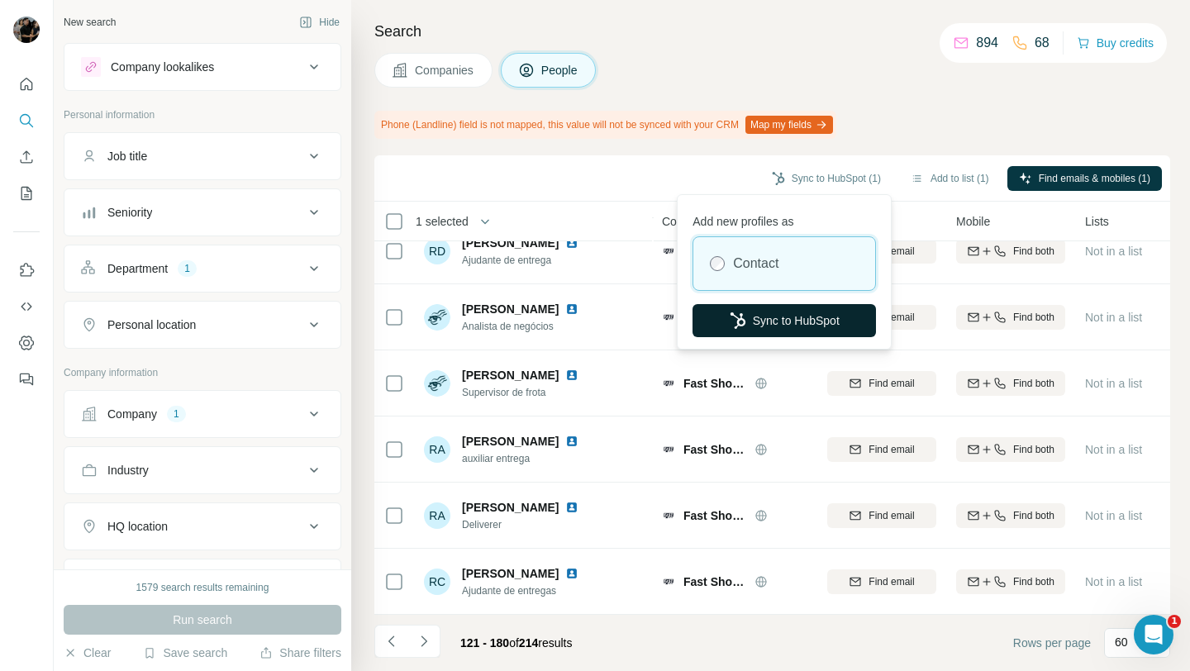
click at [755, 324] on button "Sync to HubSpot" at bounding box center [785, 320] width 184 height 33
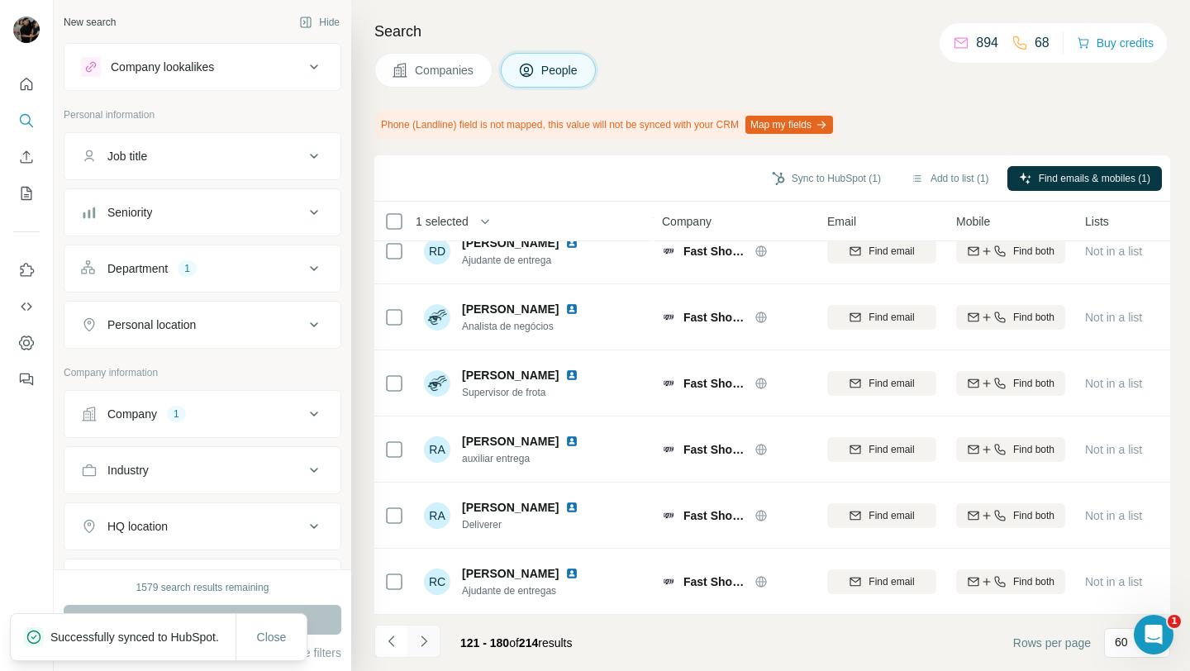
click at [423, 648] on icon "Navigate to next page" at bounding box center [424, 641] width 17 height 17
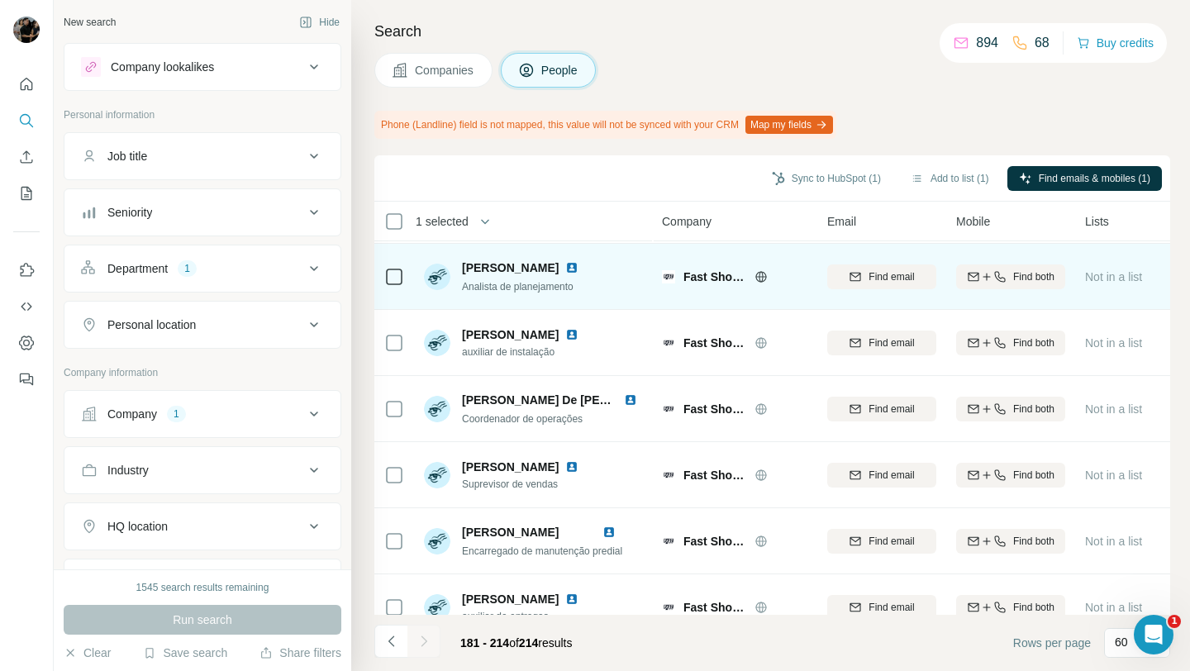
scroll to position [76, 0]
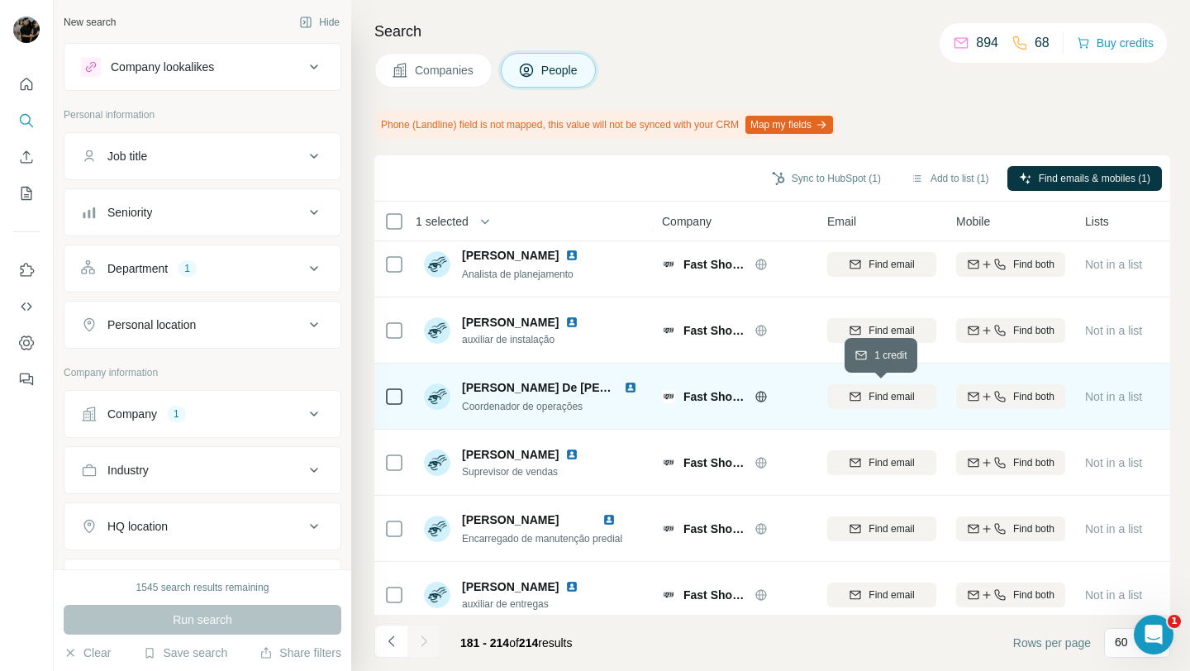
click at [909, 397] on span "Find email" at bounding box center [891, 396] width 45 height 15
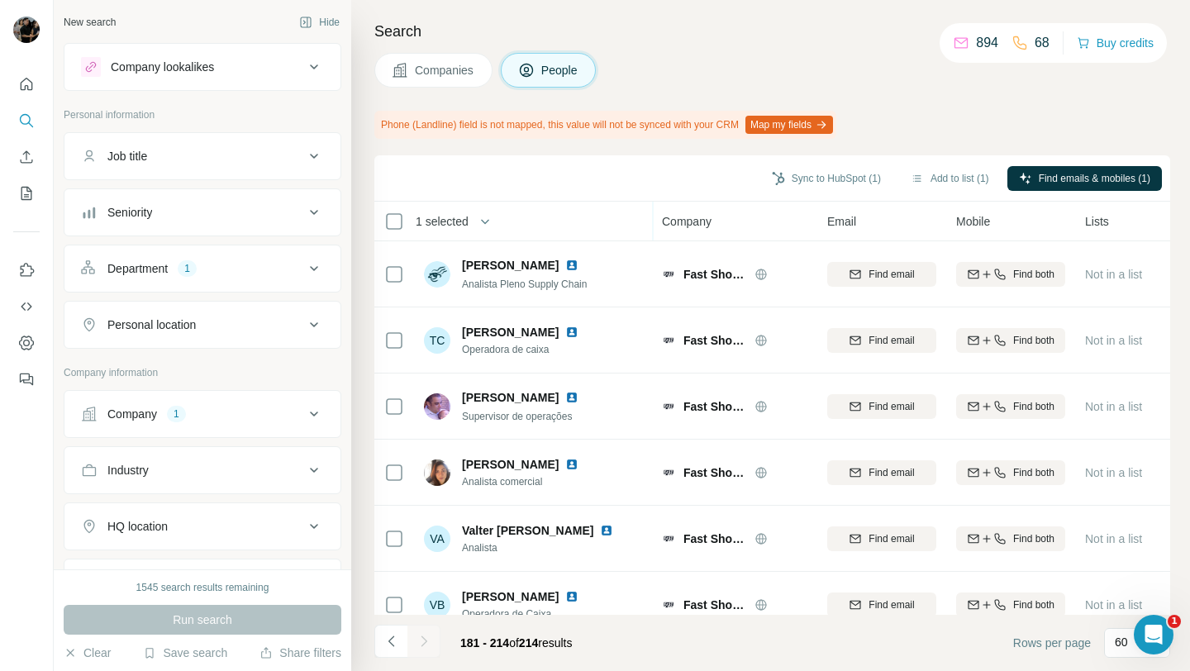
scroll to position [927, 0]
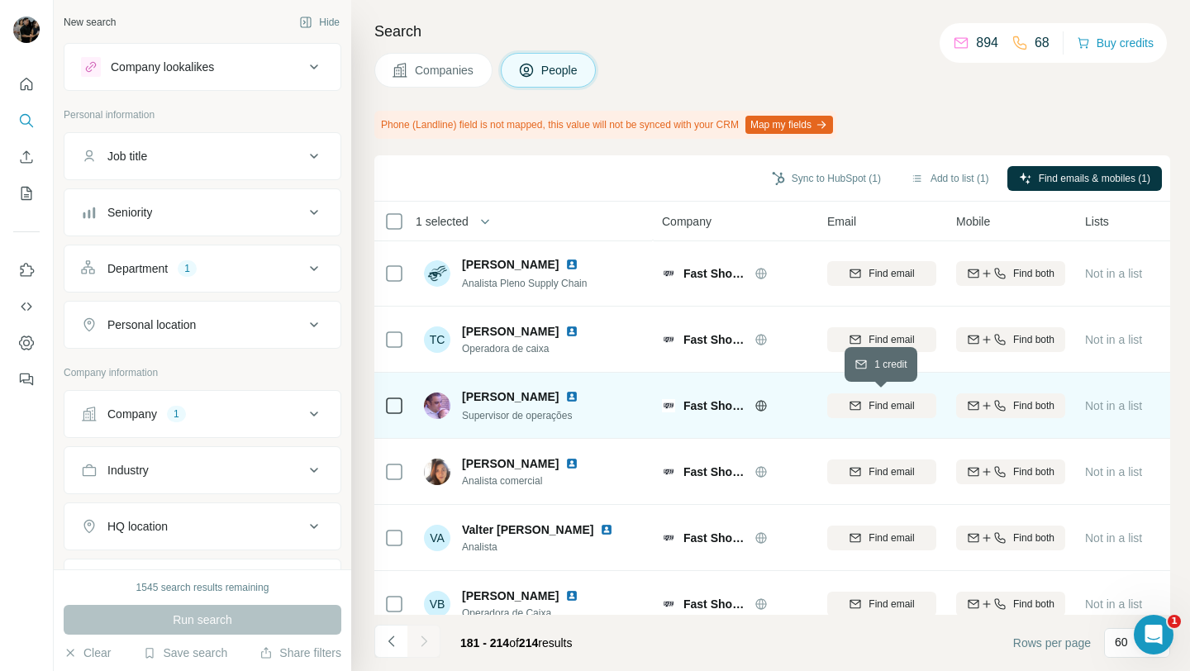
click at [884, 412] on span "Find email" at bounding box center [891, 405] width 45 height 15
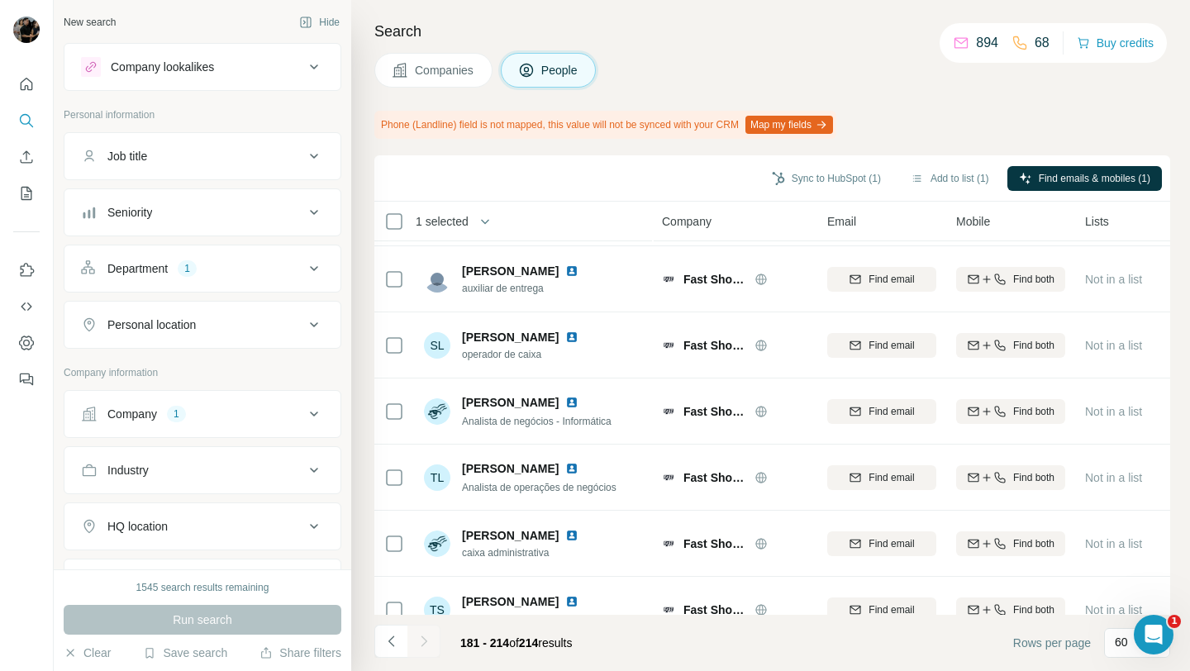
scroll to position [0, 0]
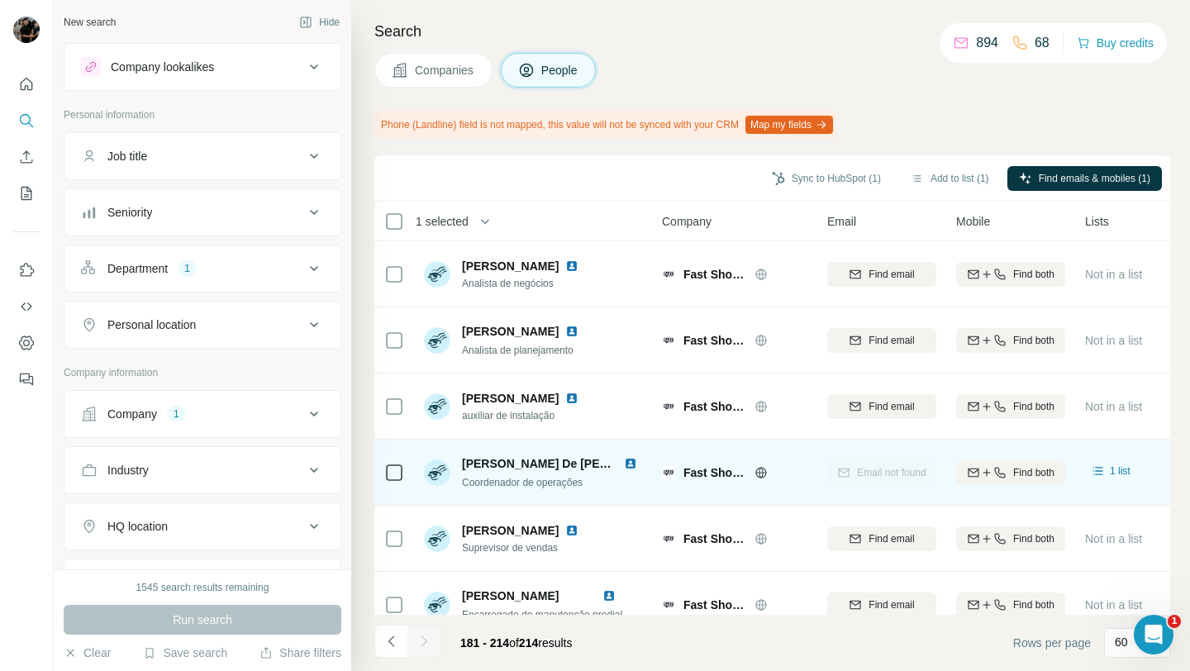
click at [473, 20] on h4 "Search" at bounding box center [772, 31] width 796 height 23
